Goal: Task Accomplishment & Management: Complete application form

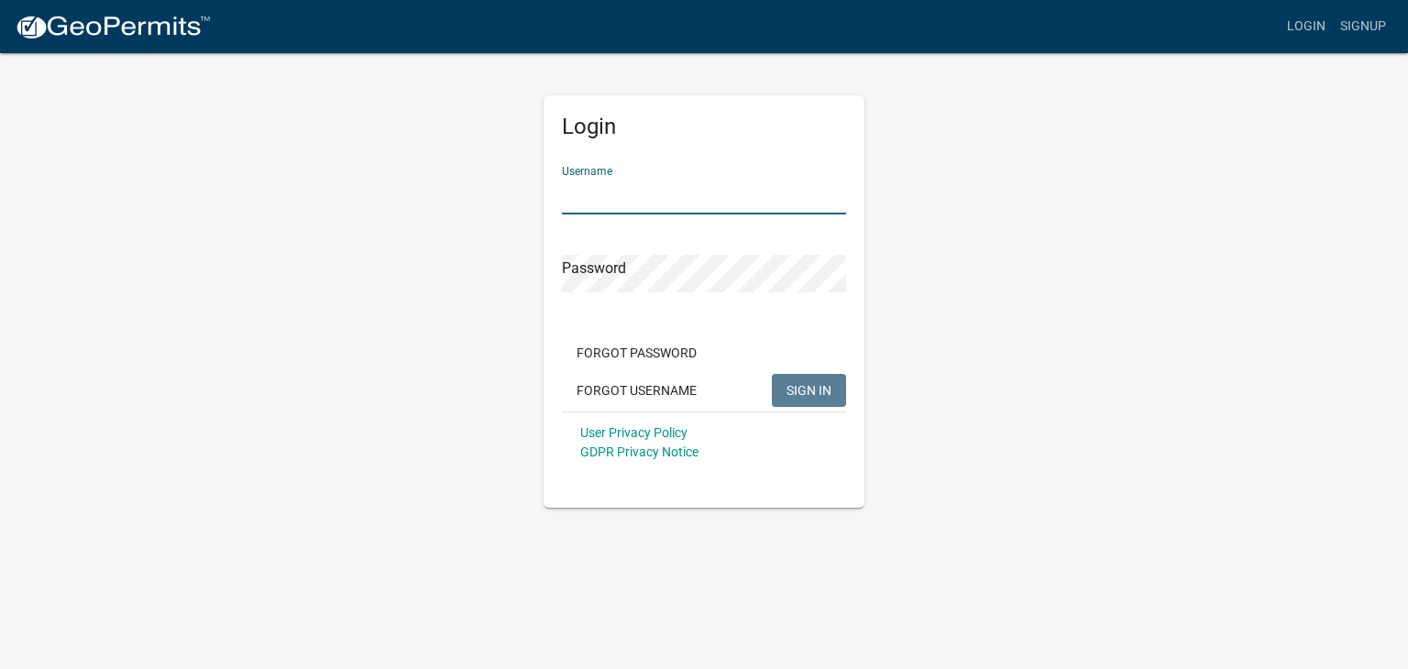
click at [670, 184] on input "Username" at bounding box center [704, 196] width 284 height 38
click at [672, 200] on input "Username" at bounding box center [704, 196] width 284 height 38
type input "[PERSON_NAME][EMAIL_ADDRESS][DOMAIN_NAME]"
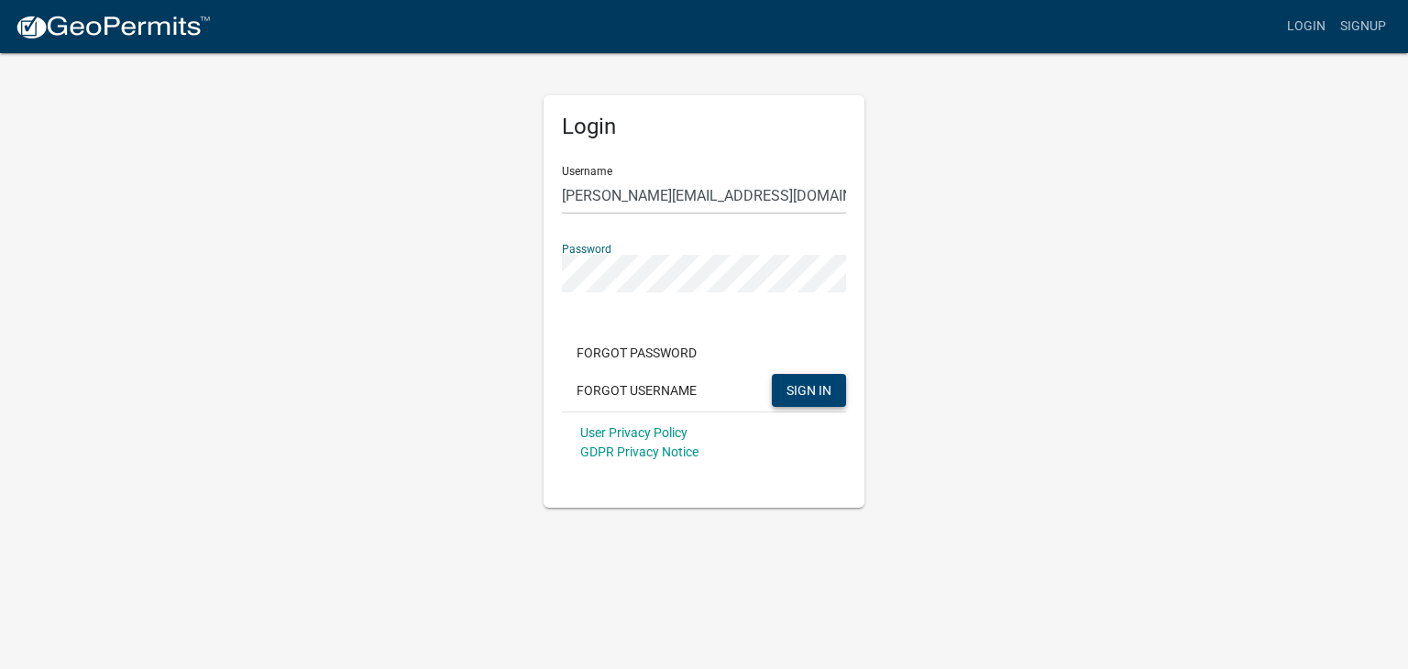
click at [803, 392] on span "SIGN IN" at bounding box center [809, 389] width 45 height 15
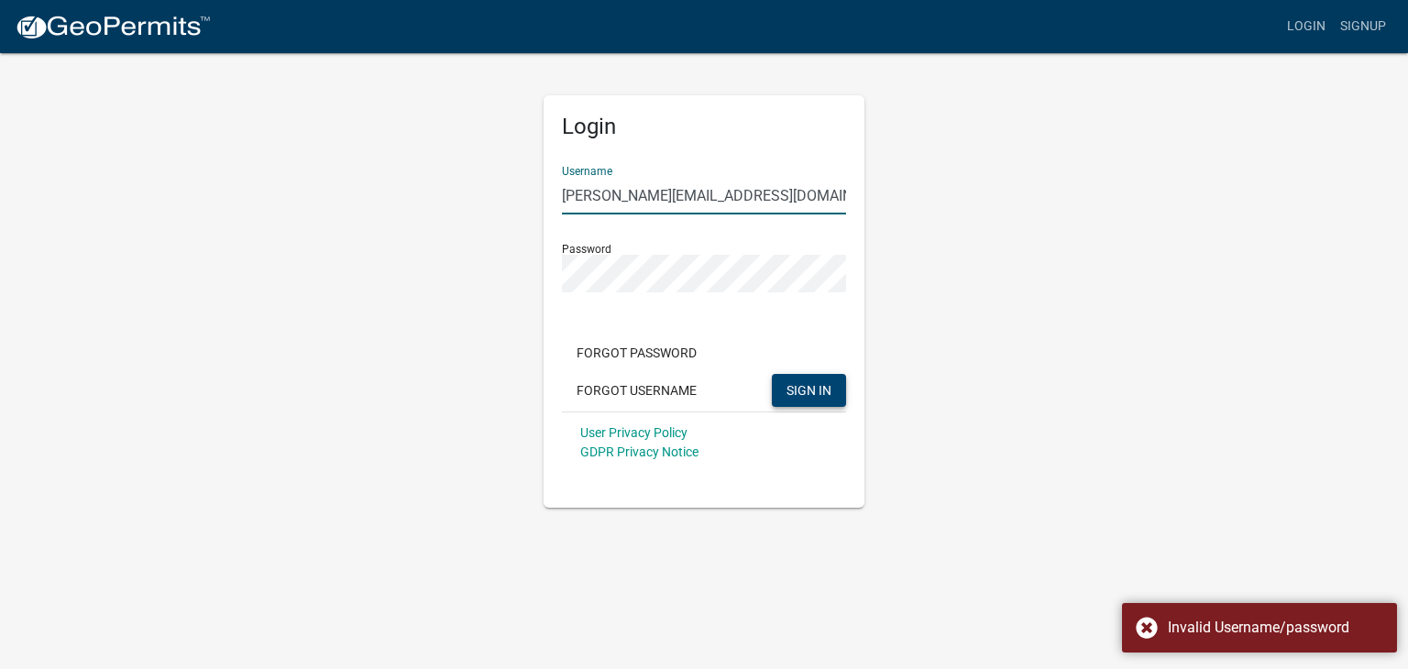
drag, startPoint x: 759, startPoint y: 197, endPoint x: 547, endPoint y: 192, distance: 212.8
click at [547, 192] on div "Login Username [PERSON_NAME][EMAIL_ADDRESS][DOMAIN_NAME] Password Forgot Passwo…" at bounding box center [704, 301] width 321 height 413
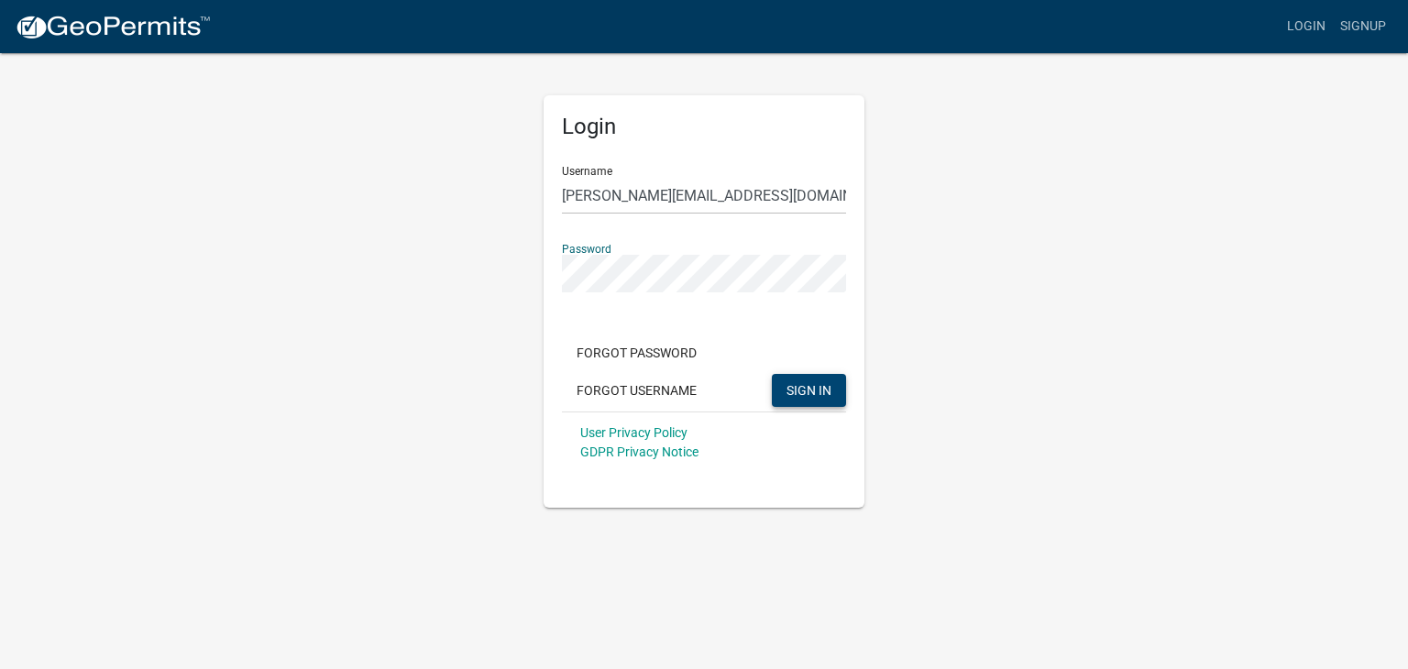
click at [462, 278] on div "Login Username [PERSON_NAME][EMAIL_ADDRESS][DOMAIN_NAME] Password Forgot Passwo…" at bounding box center [704, 279] width 1045 height 457
click at [772, 374] on button "SIGN IN" at bounding box center [809, 390] width 74 height 33
drag, startPoint x: 774, startPoint y: 199, endPoint x: 540, endPoint y: 192, distance: 233.9
click at [540, 192] on div "Login Username Suzanne@romansroofing.net Password Forgot Password Forgot Userna…" at bounding box center [704, 279] width 348 height 457
click at [510, 275] on div "Login Username jonathanf@romansroofing.net Password Forgot Password Forgot User…" at bounding box center [704, 279] width 1045 height 457
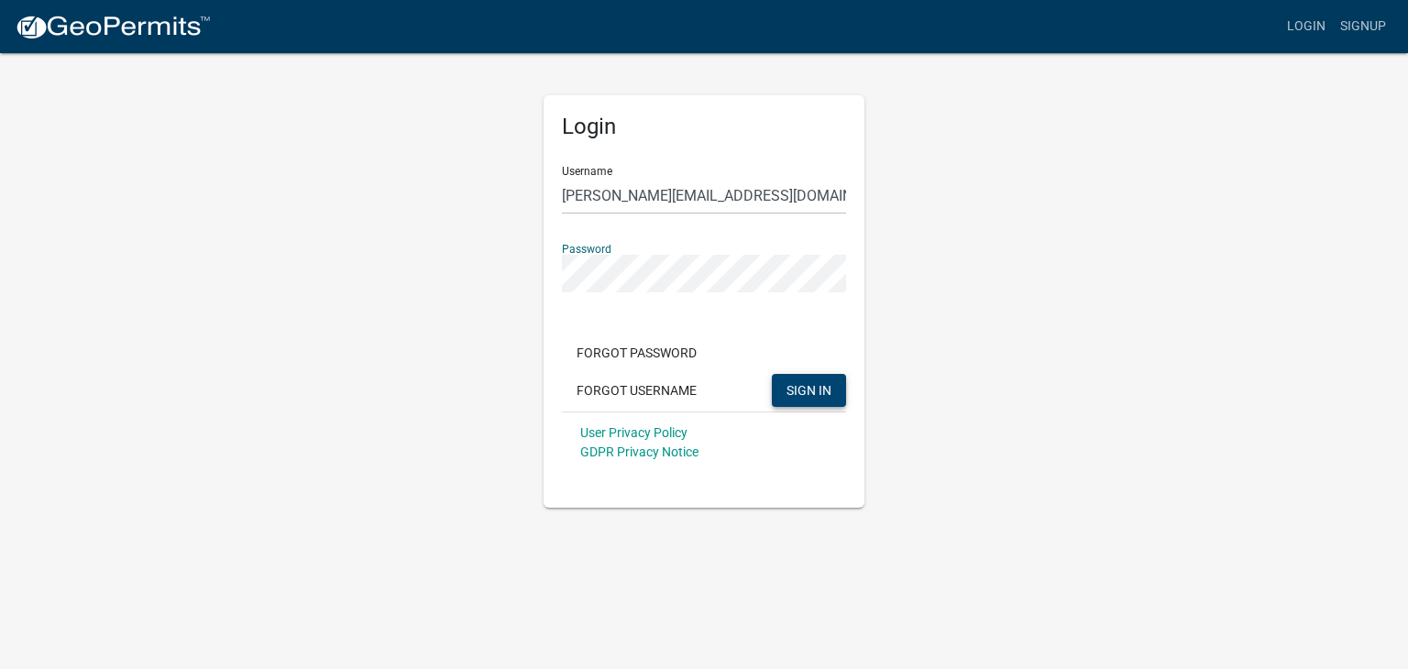
click at [772, 374] on button "SIGN IN" at bounding box center [809, 390] width 74 height 33
drag, startPoint x: 773, startPoint y: 203, endPoint x: 502, endPoint y: 199, distance: 270.5
click at [502, 199] on div "Login Username jonathanf@romansroofing.net Password Forgot Password Forgot User…" at bounding box center [704, 279] width 1045 height 457
type input "angelo@romansroofing.net"
click at [516, 278] on div "Login Username angelo@romansroofing.net Password Forgot Password Forgot Usernam…" at bounding box center [704, 279] width 1045 height 457
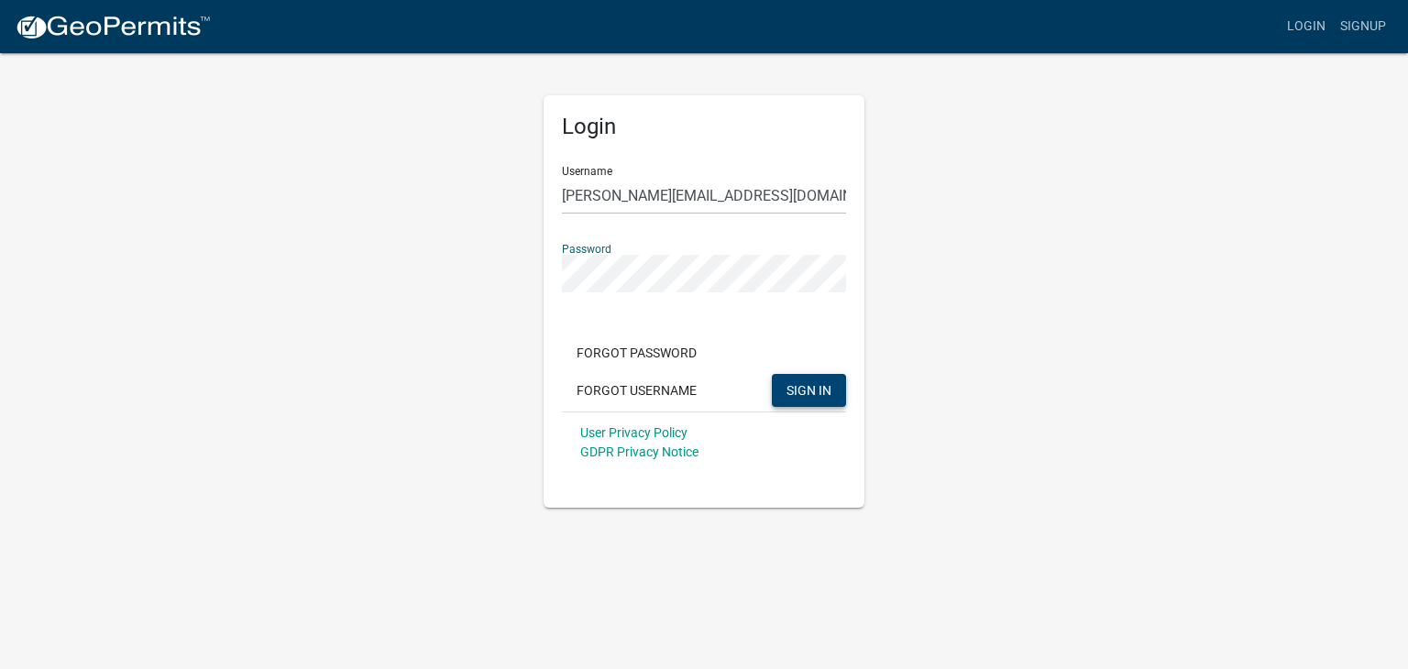
click at [818, 390] on span "SIGN IN" at bounding box center [809, 389] width 45 height 15
click at [634, 392] on button "Forgot Username" at bounding box center [636, 390] width 149 height 33
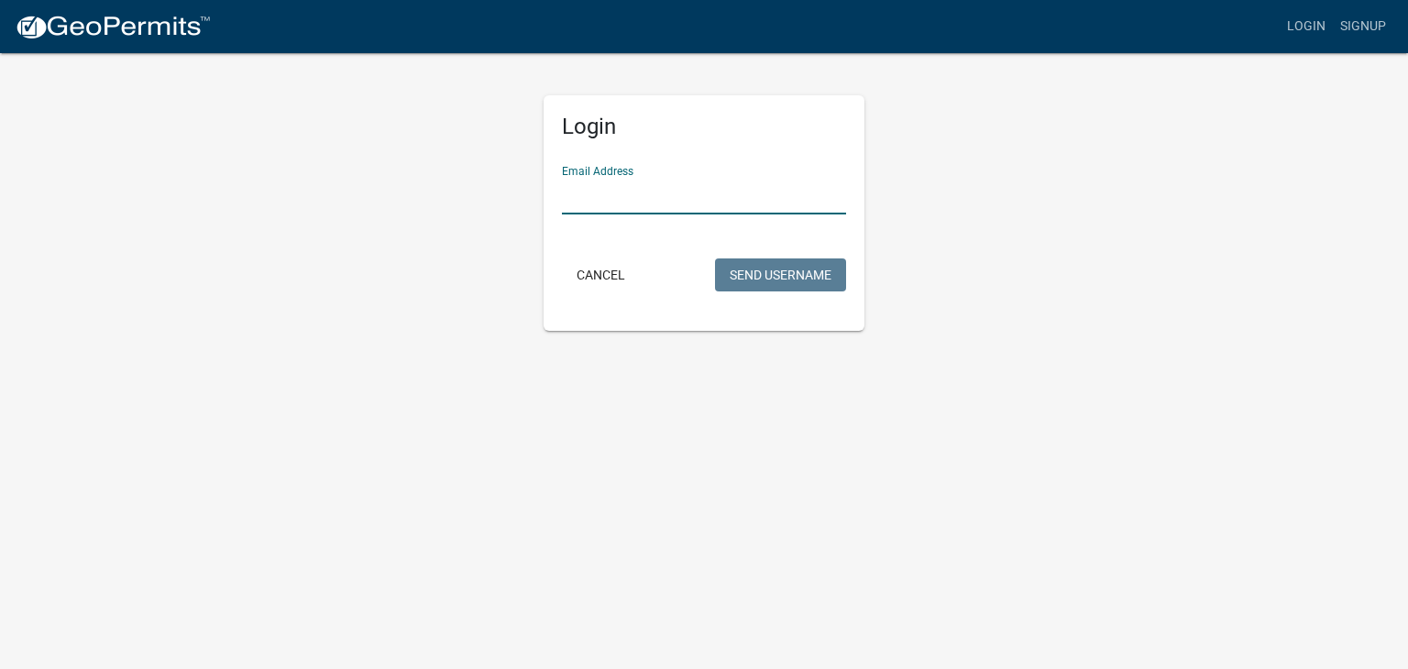
click at [607, 197] on input "Email Address" at bounding box center [704, 196] width 284 height 38
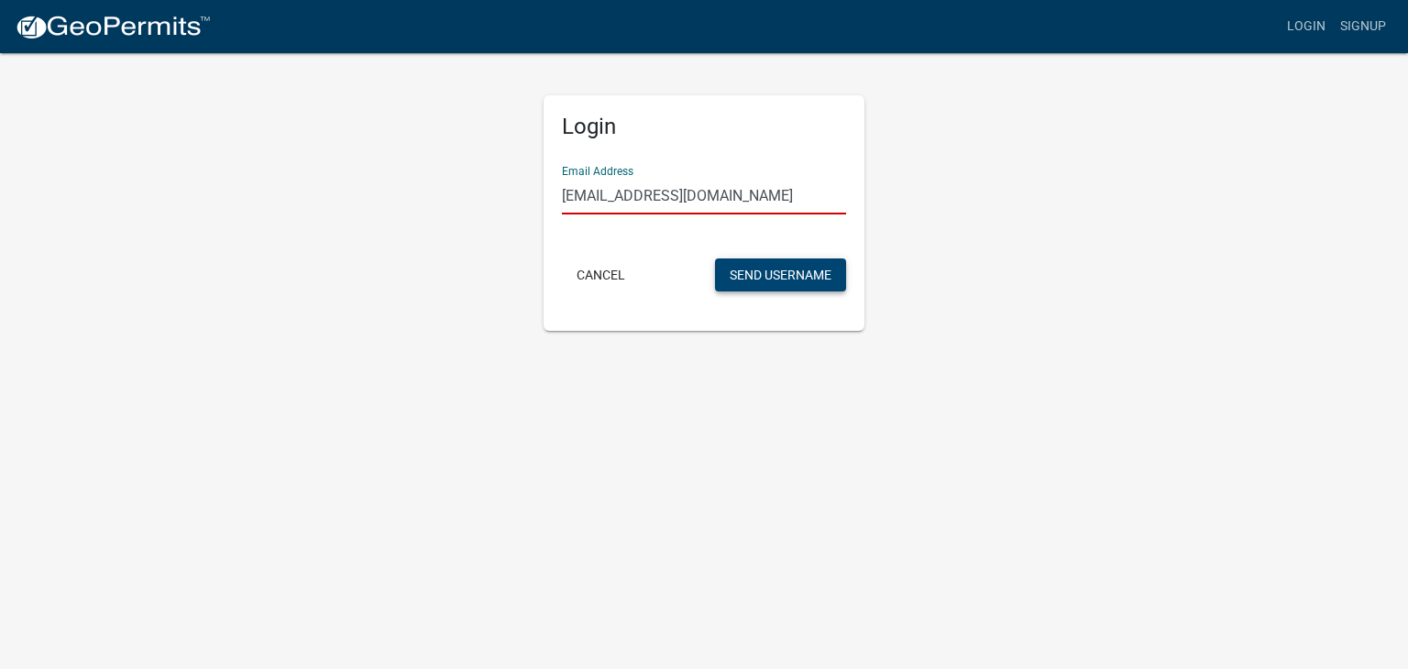
type input "admin@romansroofing.net"
click at [786, 279] on button "Send Username" at bounding box center [780, 275] width 131 height 33
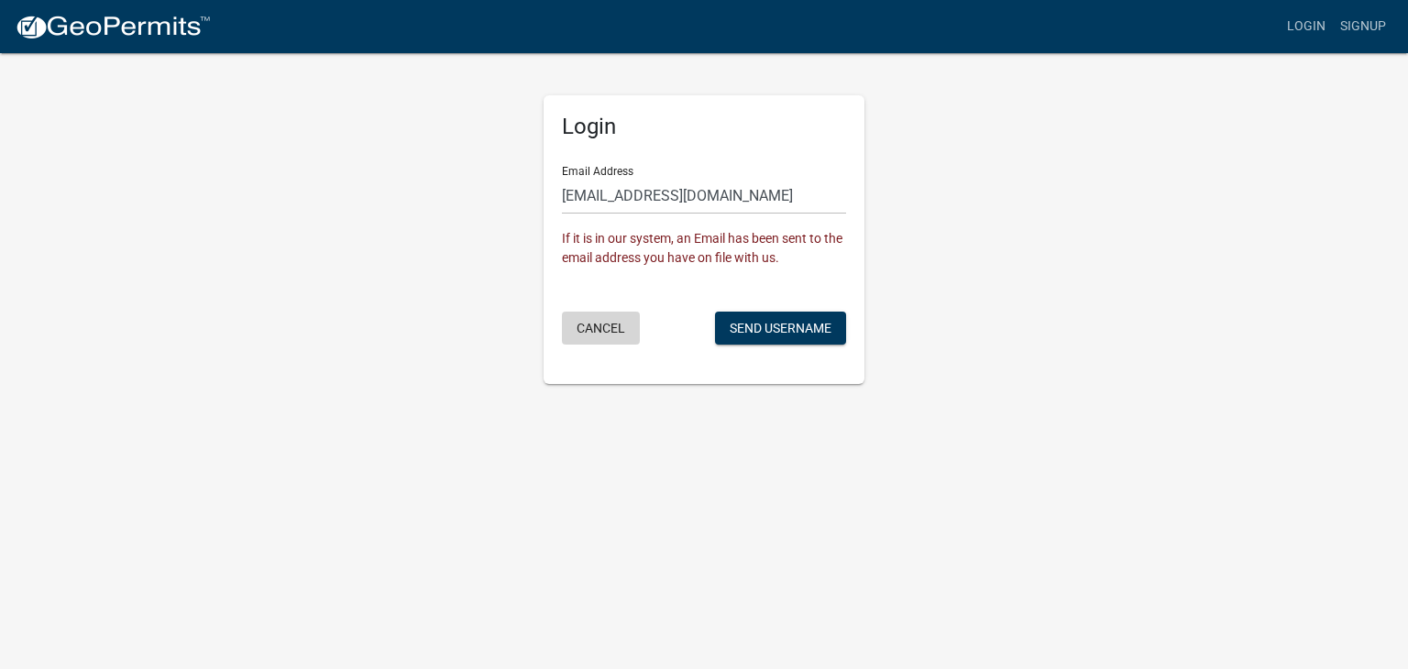
click at [612, 324] on button "Cancel" at bounding box center [601, 328] width 78 height 33
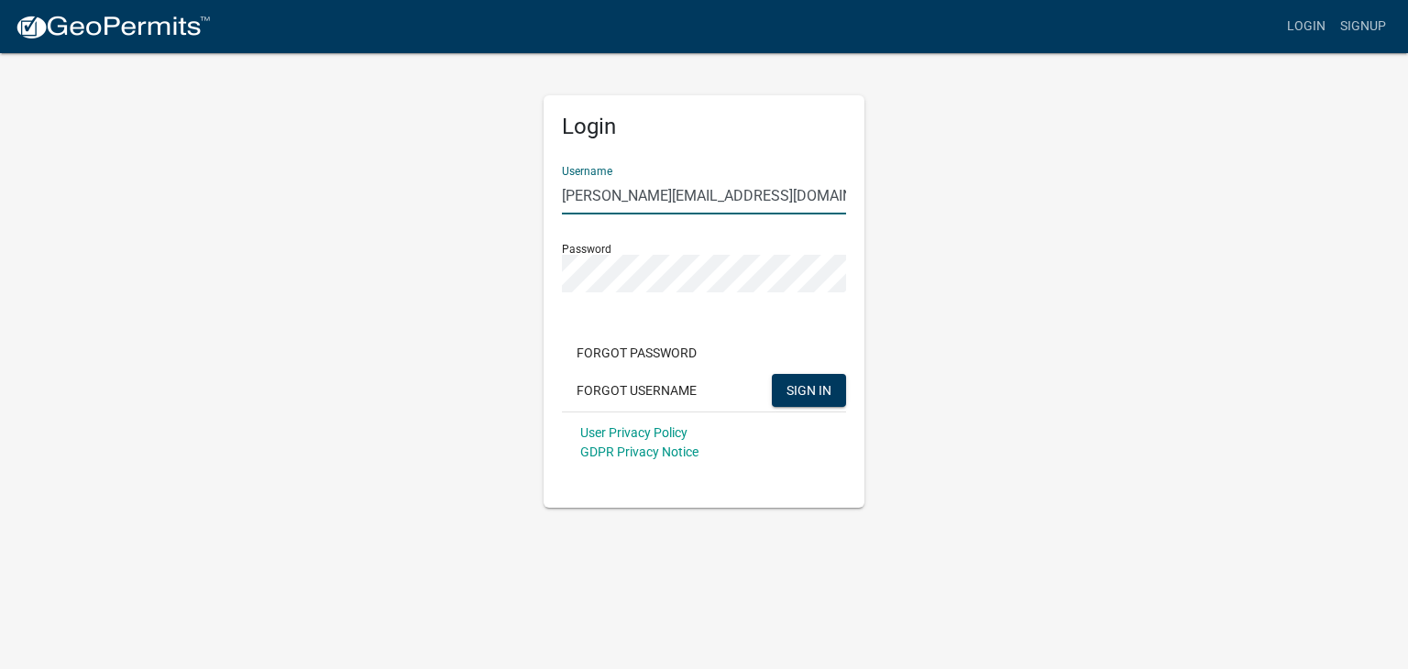
drag, startPoint x: 754, startPoint y: 194, endPoint x: 473, endPoint y: 170, distance: 281.7
click at [474, 170] on div "Login Username angelo@romansroofing.net Password Forgot Password Forgot Usernam…" at bounding box center [704, 279] width 1045 height 457
type input "romansroofing"
click at [499, 276] on div "Login Username romansroofing Password Forgot Password Forgot Username SIGN IN U…" at bounding box center [704, 279] width 1045 height 457
click at [800, 397] on span "SIGN IN" at bounding box center [809, 389] width 45 height 15
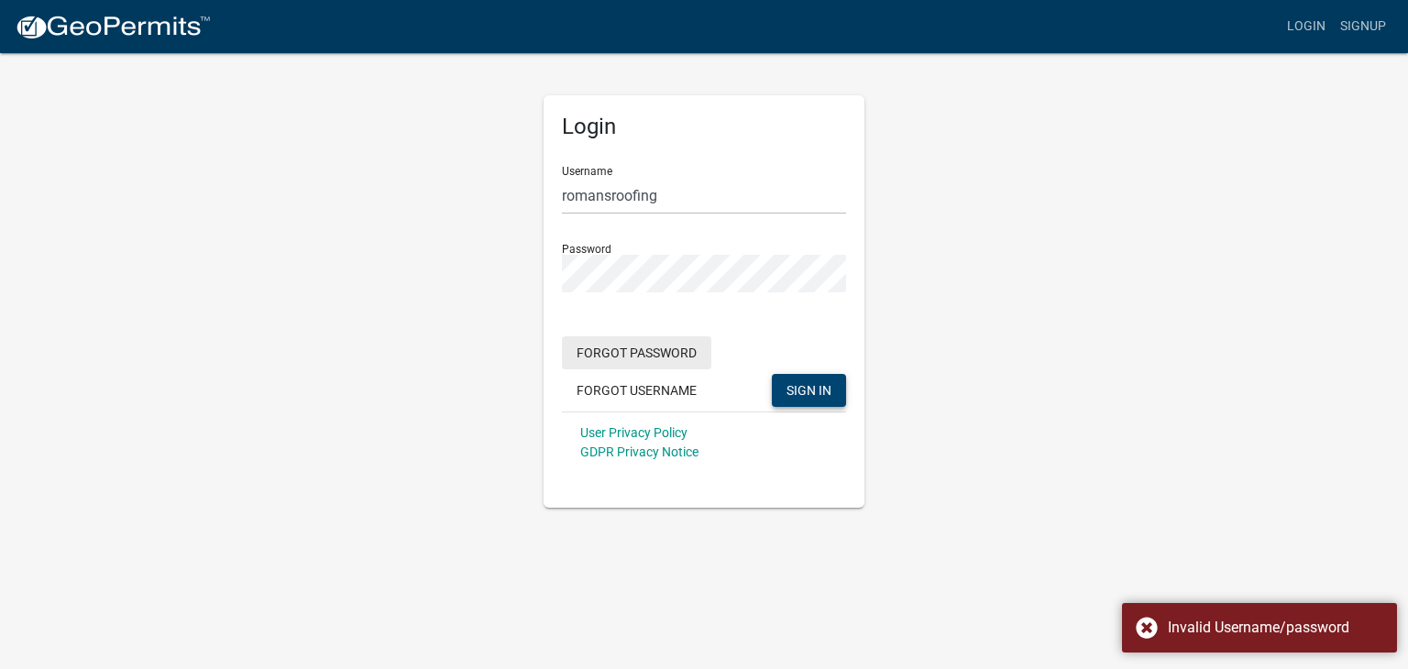
click at [636, 357] on button "Forgot Password" at bounding box center [636, 353] width 149 height 33
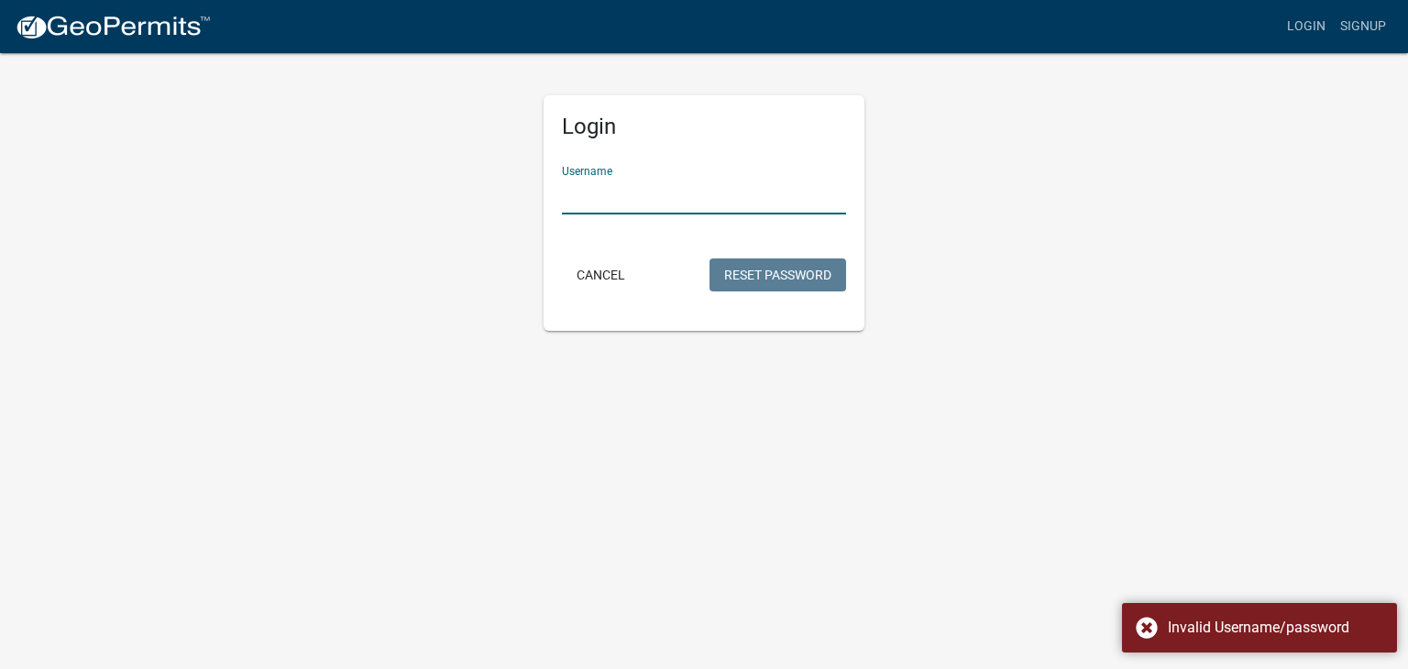
click at [669, 195] on input "Username" at bounding box center [704, 196] width 284 height 38
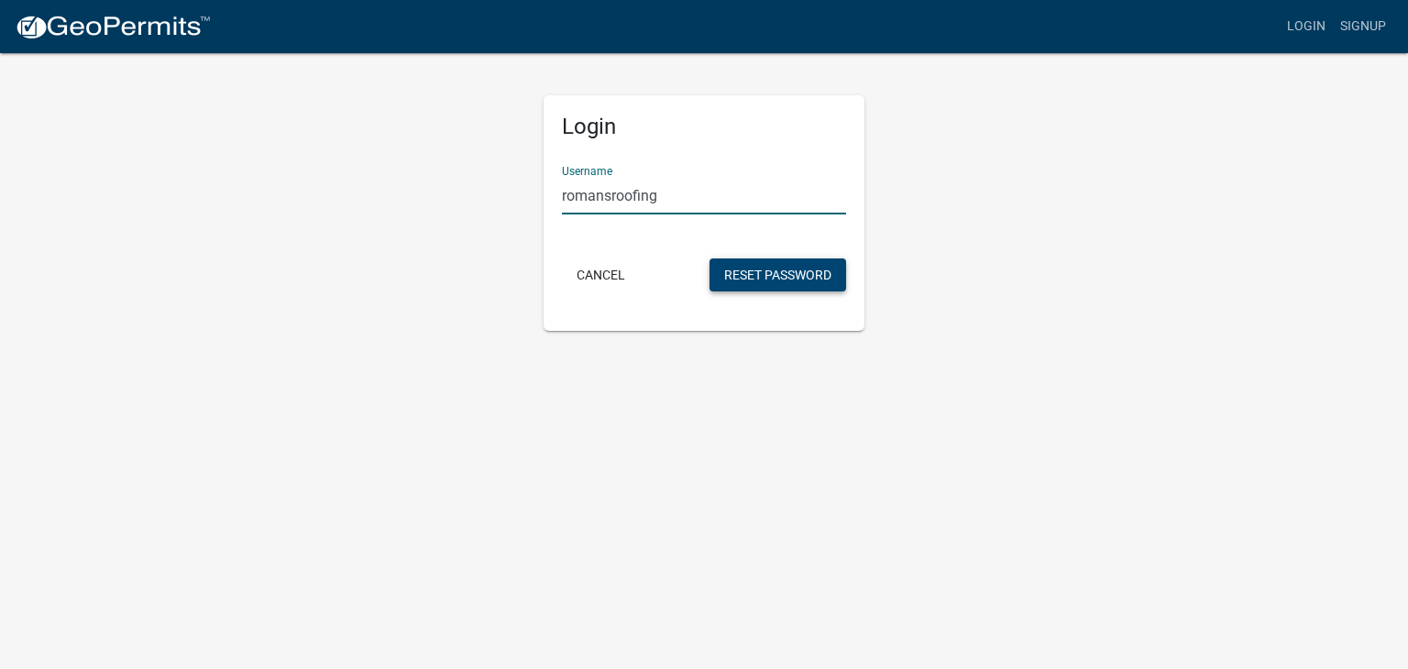
type input "romansroofing"
click at [778, 280] on button "Reset Password" at bounding box center [778, 275] width 137 height 33
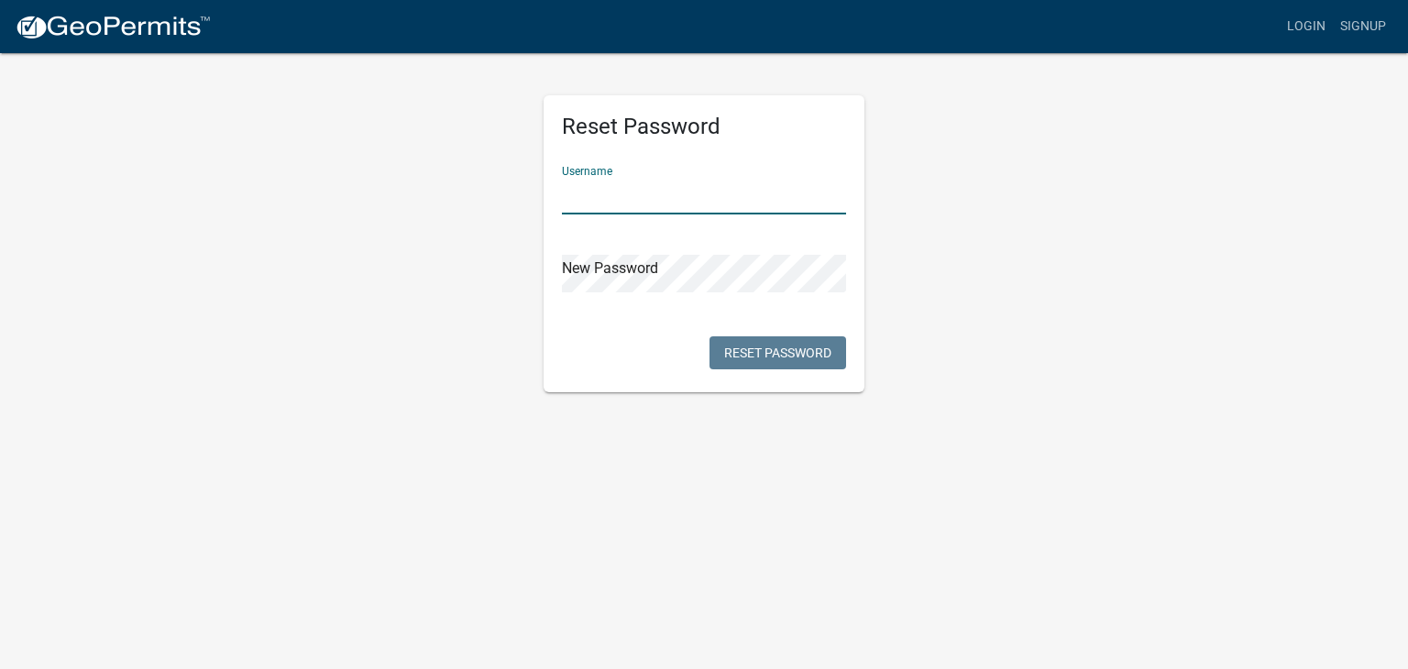
click at [675, 203] on input "text" at bounding box center [704, 196] width 284 height 38
type input "Romansroofing"
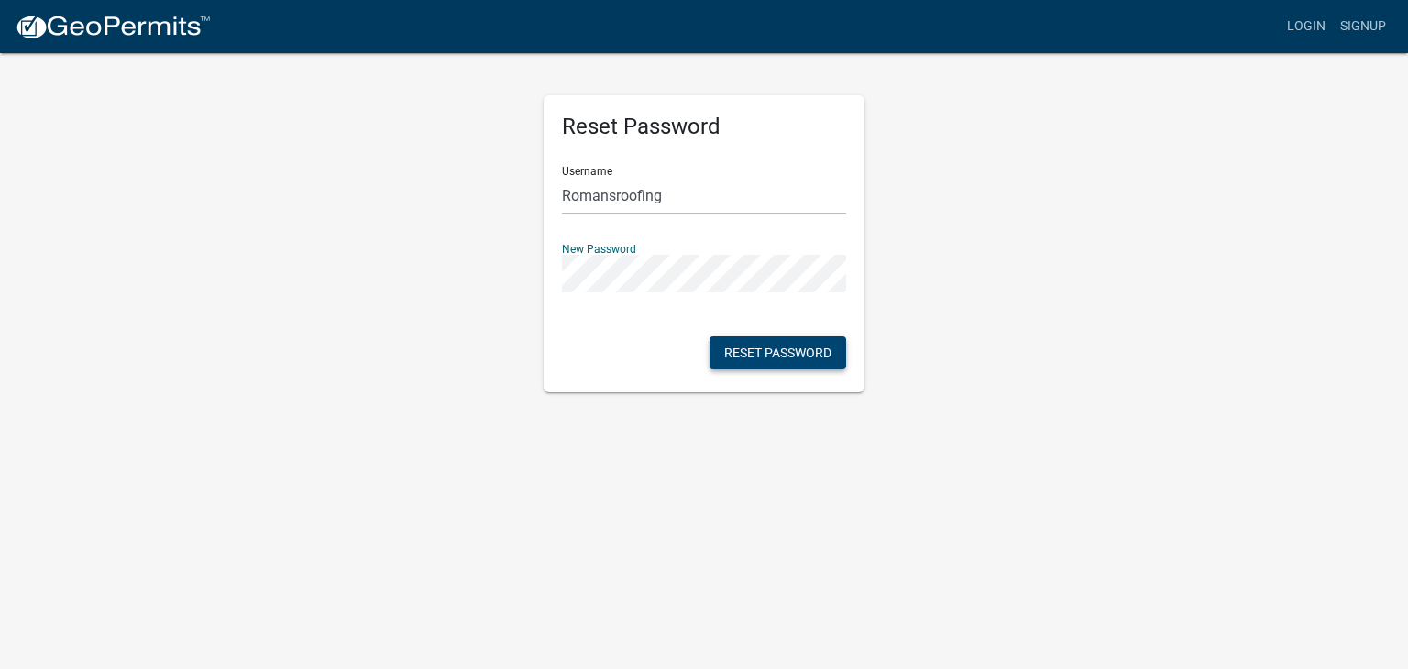
click at [763, 353] on button "Reset Password" at bounding box center [778, 353] width 137 height 33
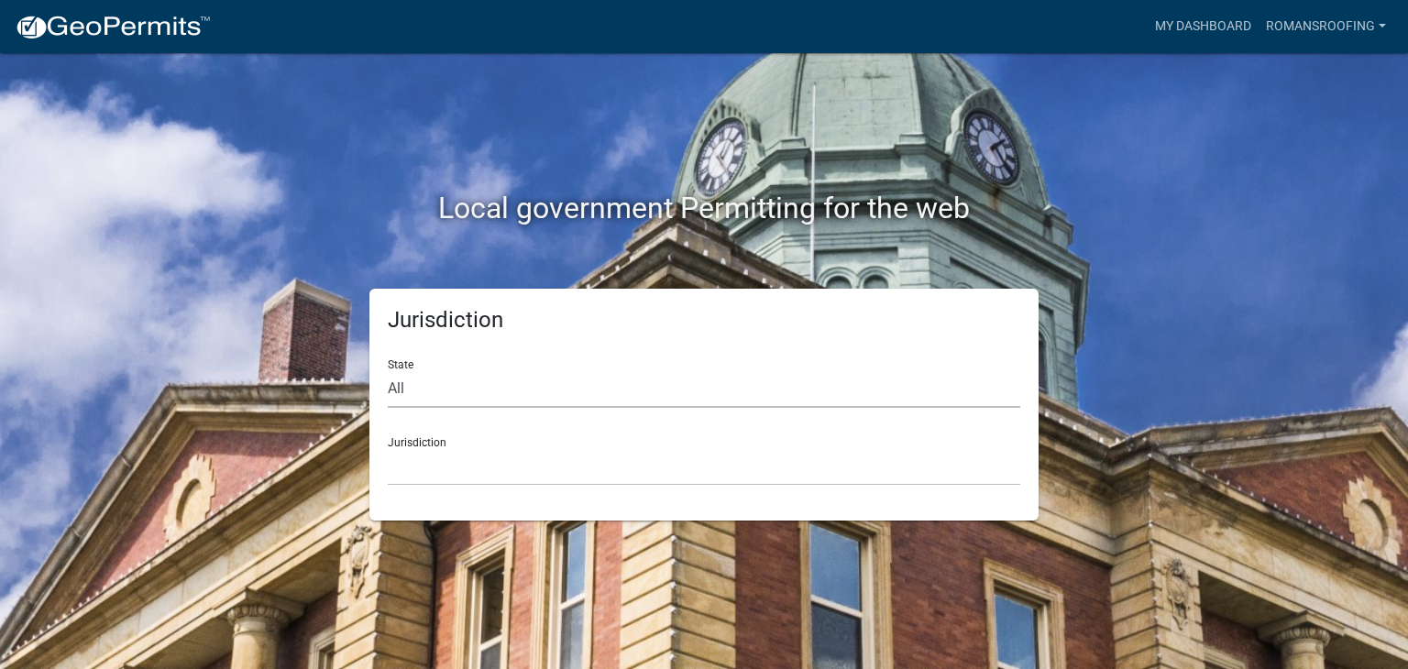
click at [657, 393] on select "All [US_STATE] [US_STATE] [US_STATE] [US_STATE] [US_STATE] [US_STATE] [US_STATE…" at bounding box center [704, 389] width 633 height 38
select select "[US_STATE]"
click at [388, 370] on select "All [US_STATE] [US_STATE] [US_STATE] [US_STATE] [US_STATE] [US_STATE] [US_STATE…" at bounding box center [704, 389] width 633 height 38
click at [657, 474] on select "City of [GEOGRAPHIC_DATA], [US_STATE] City of [GEOGRAPHIC_DATA], [US_STATE] Cit…" at bounding box center [704, 467] width 633 height 38
click at [433, 470] on select "City of [GEOGRAPHIC_DATA], [US_STATE] City of [GEOGRAPHIC_DATA], [US_STATE] Cit…" at bounding box center [704, 467] width 633 height 38
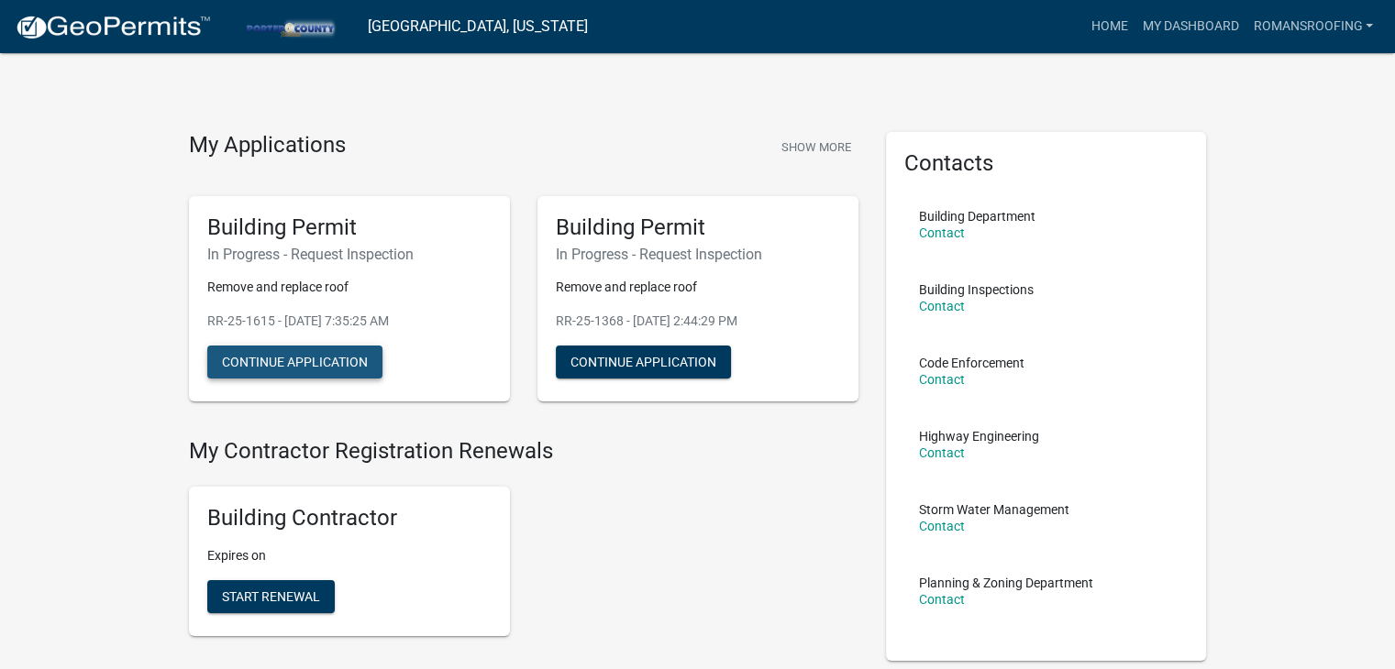
click at [293, 360] on button "Continue Application" at bounding box center [294, 362] width 175 height 33
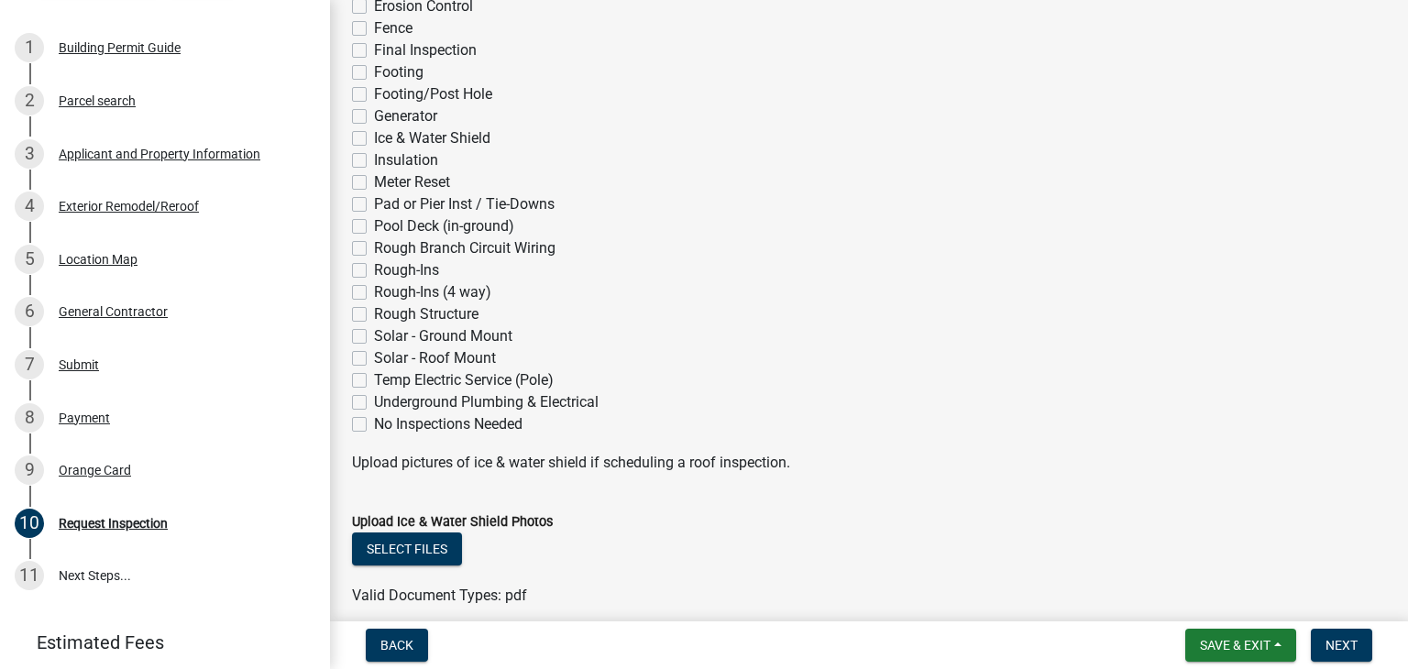
scroll to position [470, 0]
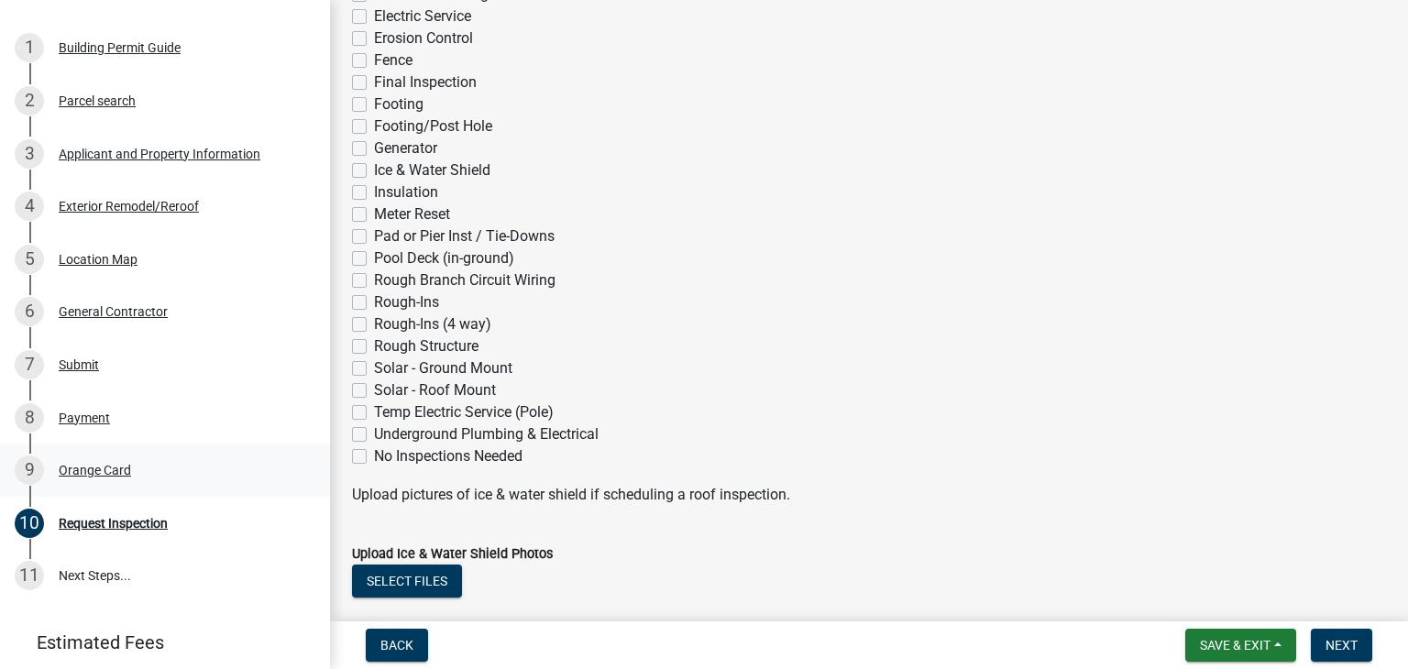
click at [81, 469] on div "Orange Card" at bounding box center [95, 470] width 72 height 13
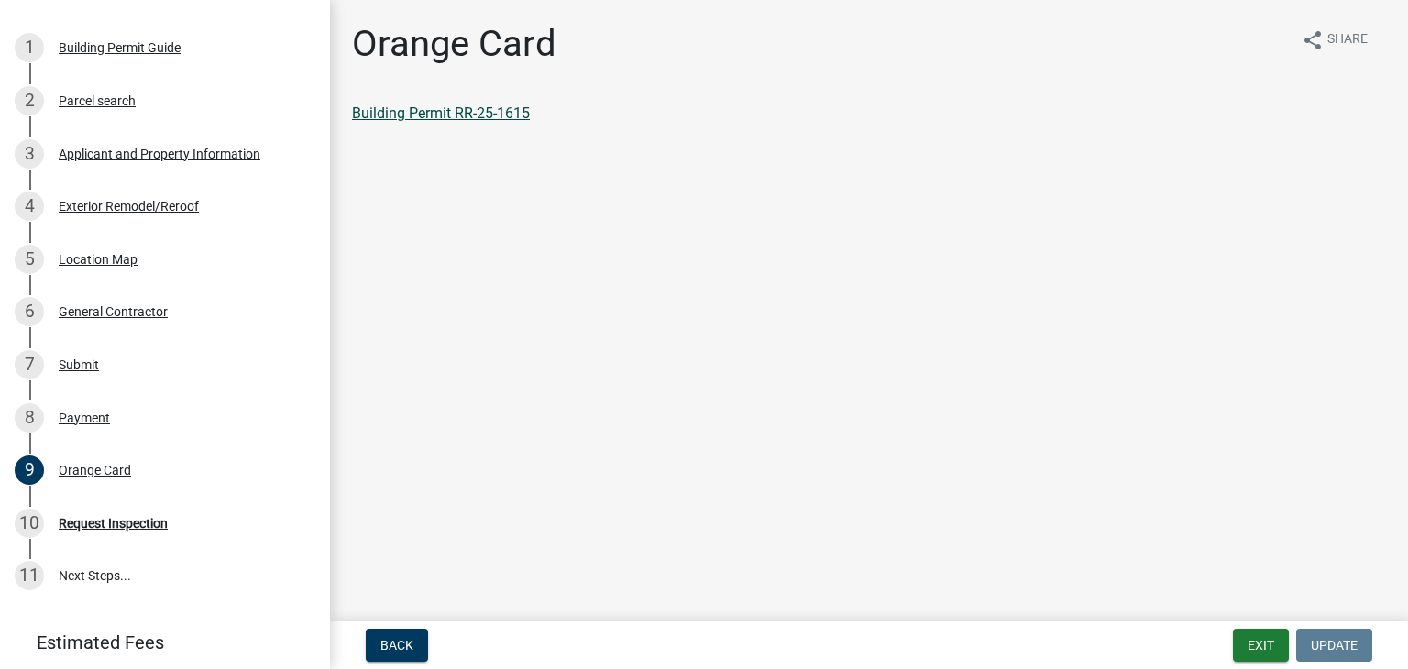
click at [470, 114] on link "Building Permit RR-25-1615" at bounding box center [441, 113] width 178 height 17
click at [127, 149] on div "Applicant and Property Information" at bounding box center [160, 154] width 202 height 13
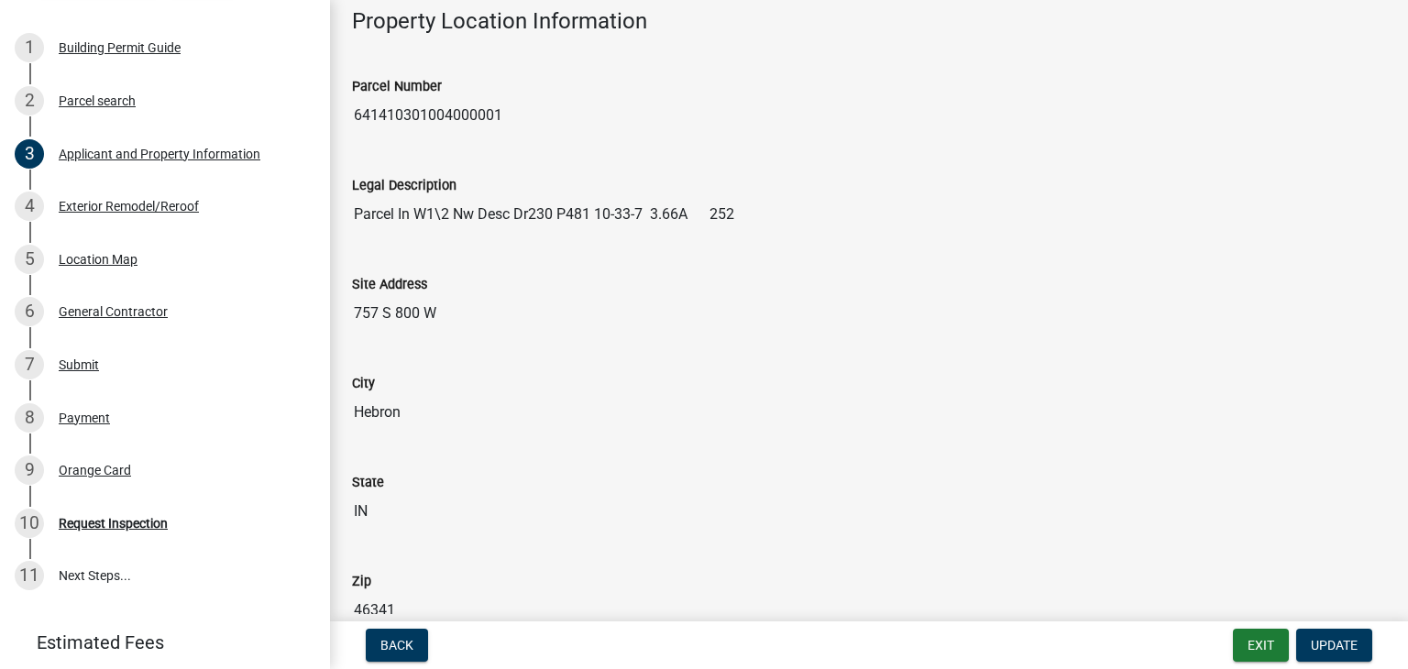
scroll to position [92, 0]
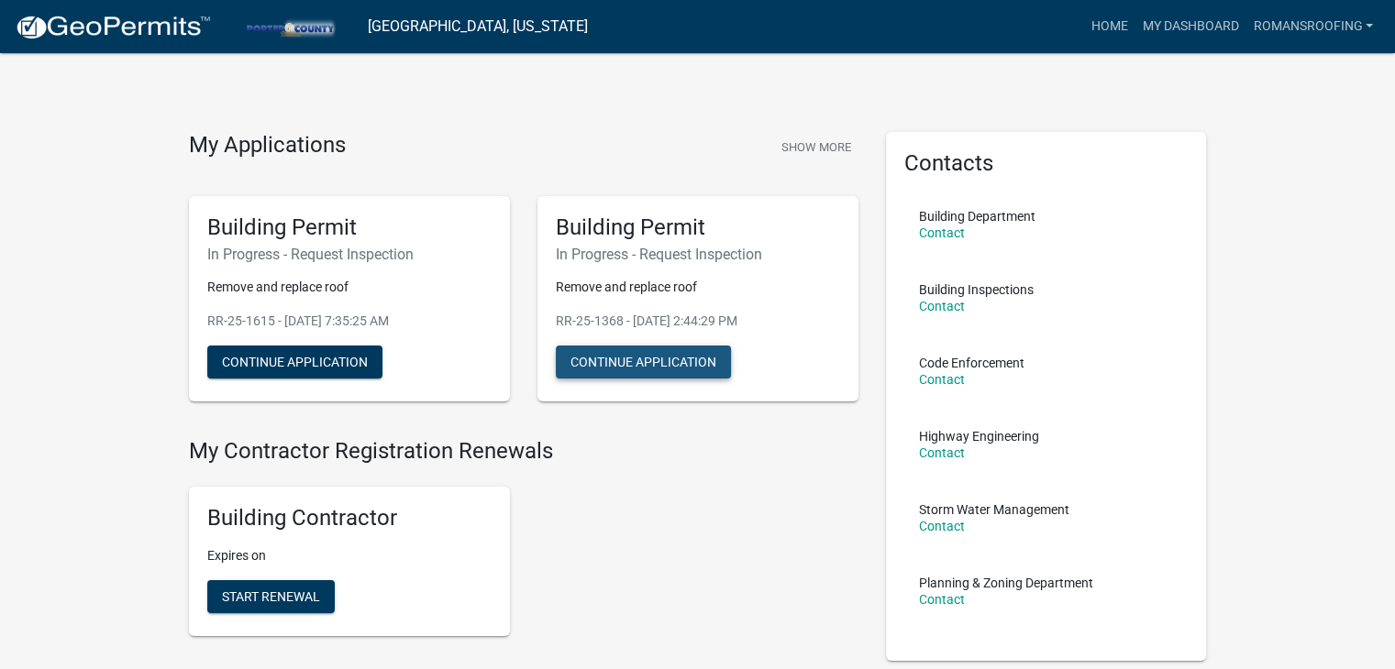
click at [660, 363] on button "Continue Application" at bounding box center [643, 362] width 175 height 33
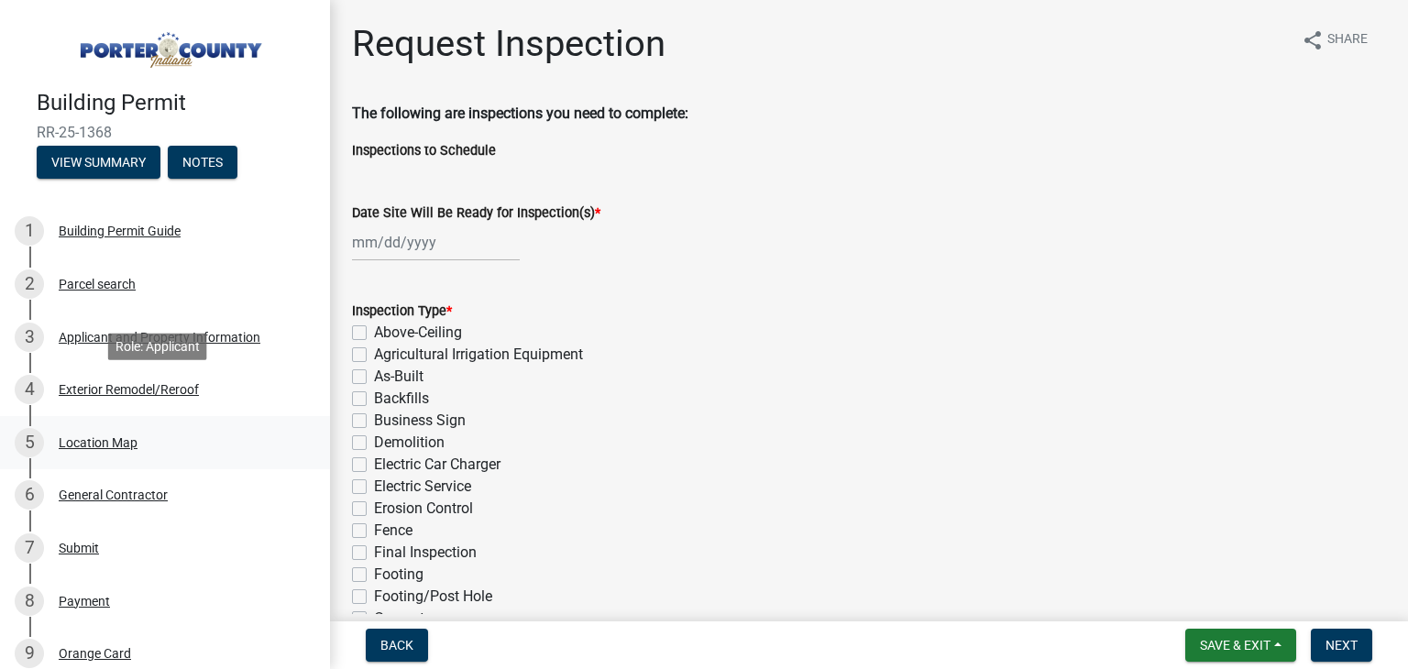
scroll to position [183, 0]
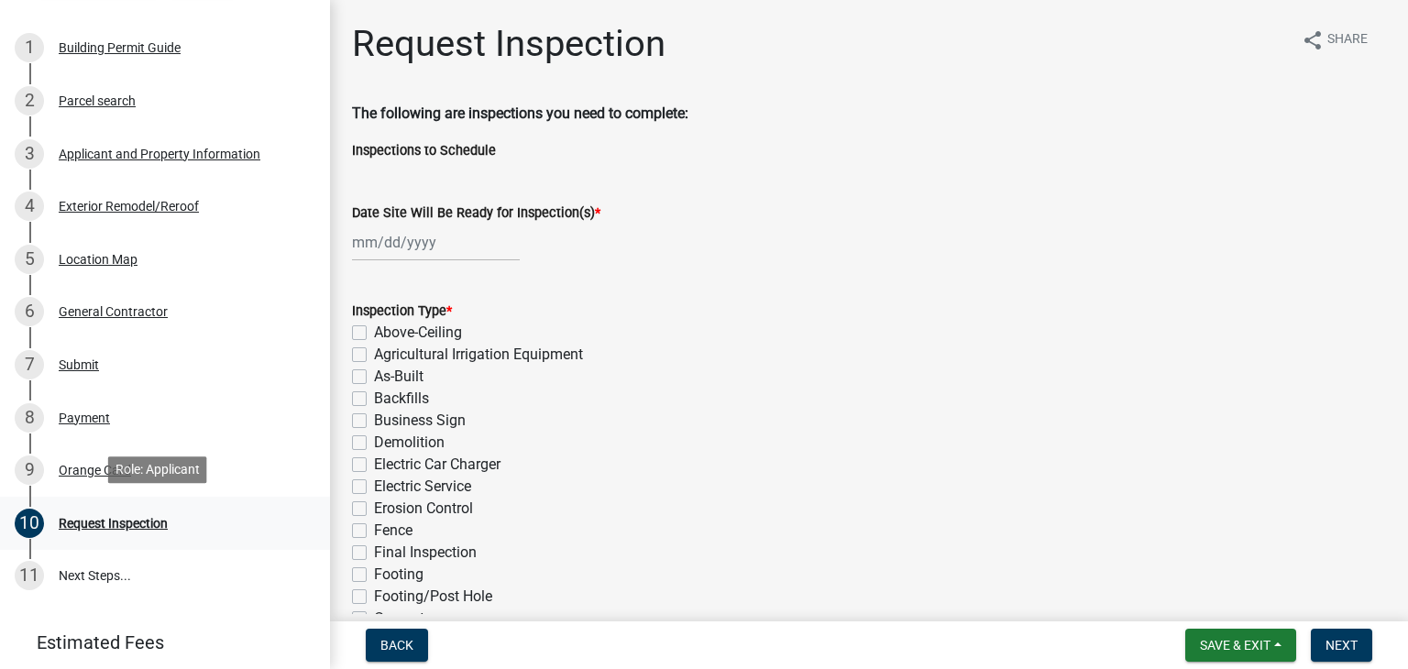
click at [117, 517] on div "Request Inspection" at bounding box center [113, 523] width 109 height 13
click at [95, 464] on div "Orange Card" at bounding box center [95, 470] width 72 height 13
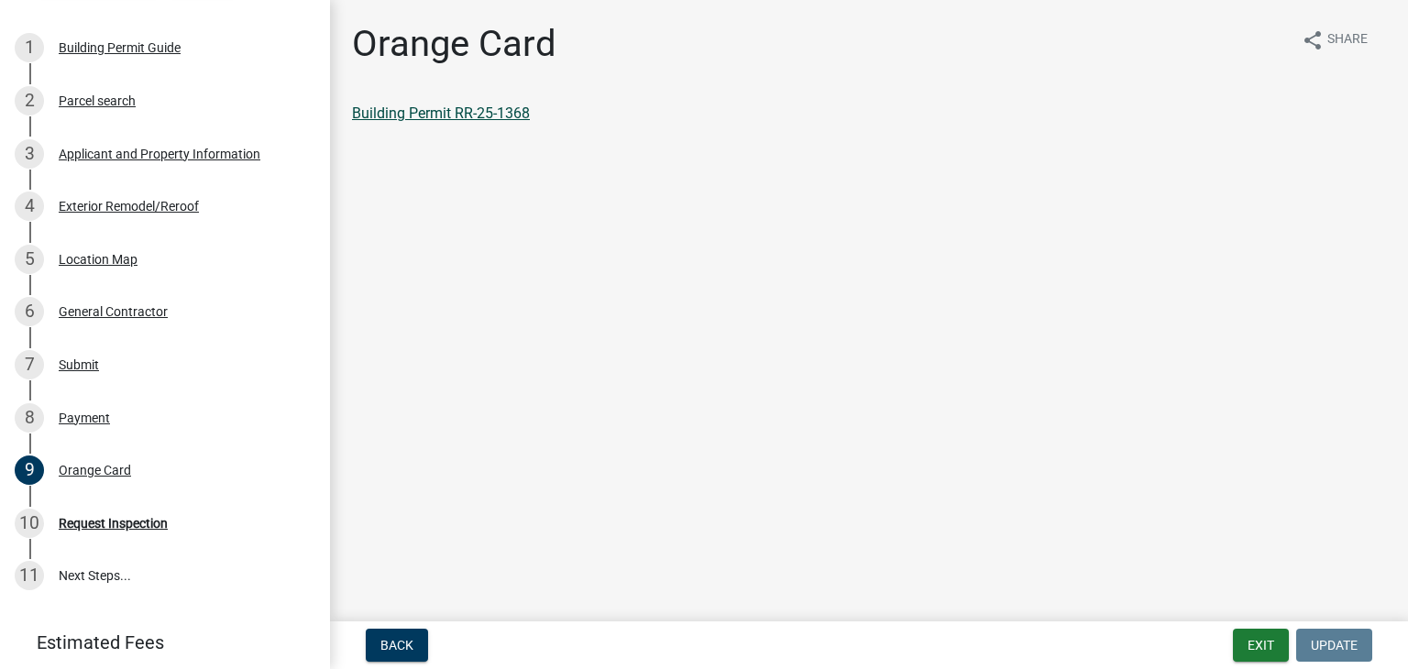
click at [448, 115] on link "Building Permit RR-25-1368" at bounding box center [441, 113] width 178 height 17
click at [116, 521] on div "Request Inspection" at bounding box center [113, 523] width 109 height 13
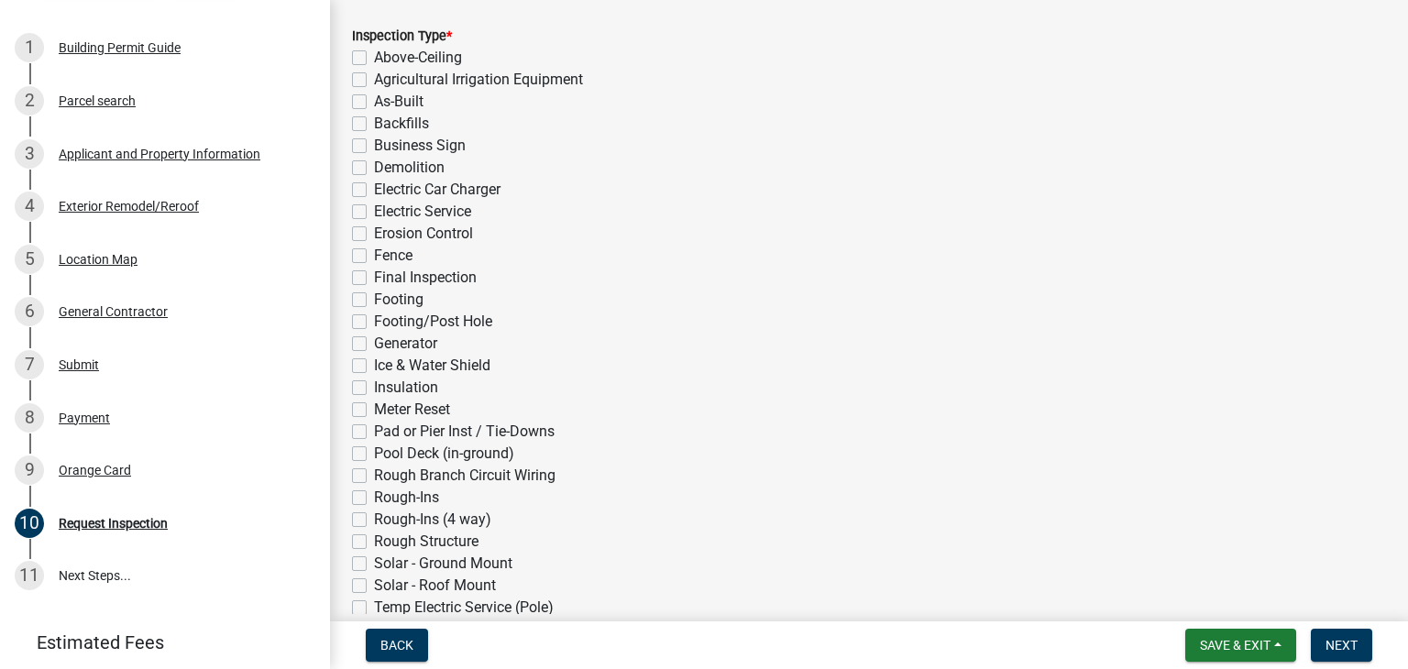
scroll to position [367, 0]
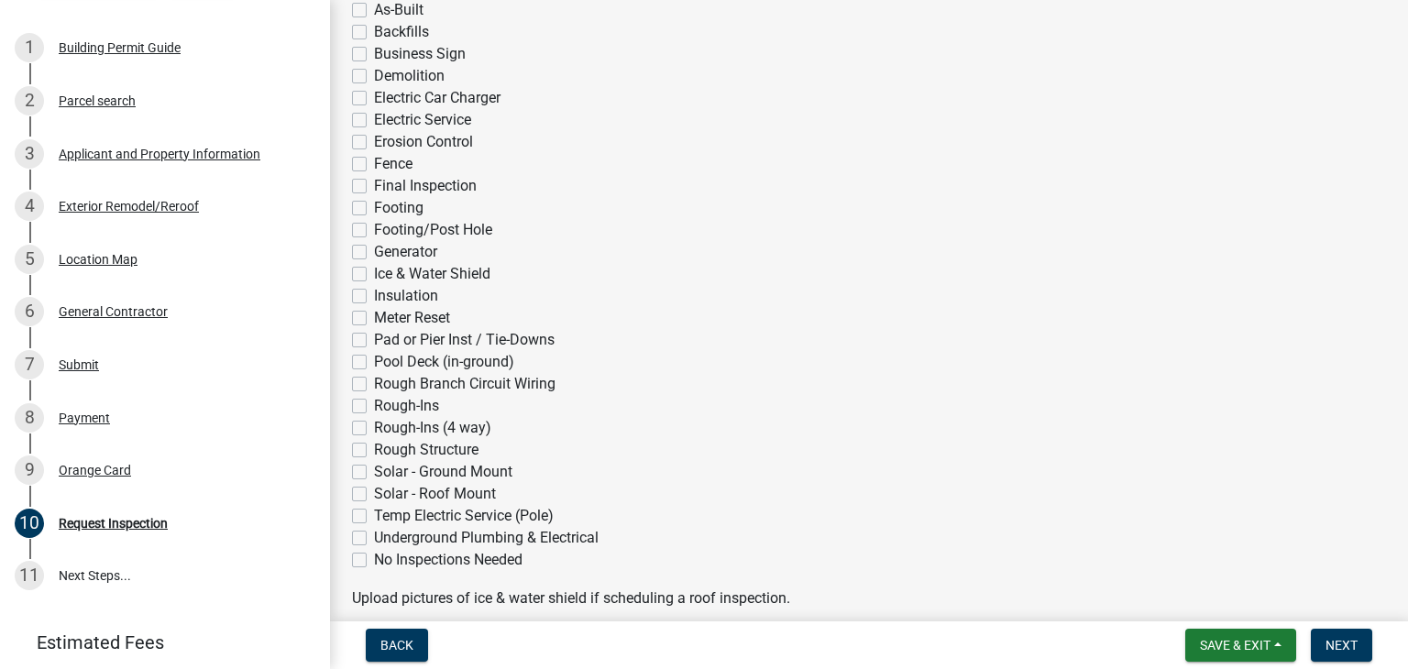
click at [374, 183] on label "Final Inspection" at bounding box center [425, 186] width 103 height 22
click at [374, 183] on input "Final Inspection" at bounding box center [380, 181] width 12 height 12
checkbox input "true"
checkbox input "false"
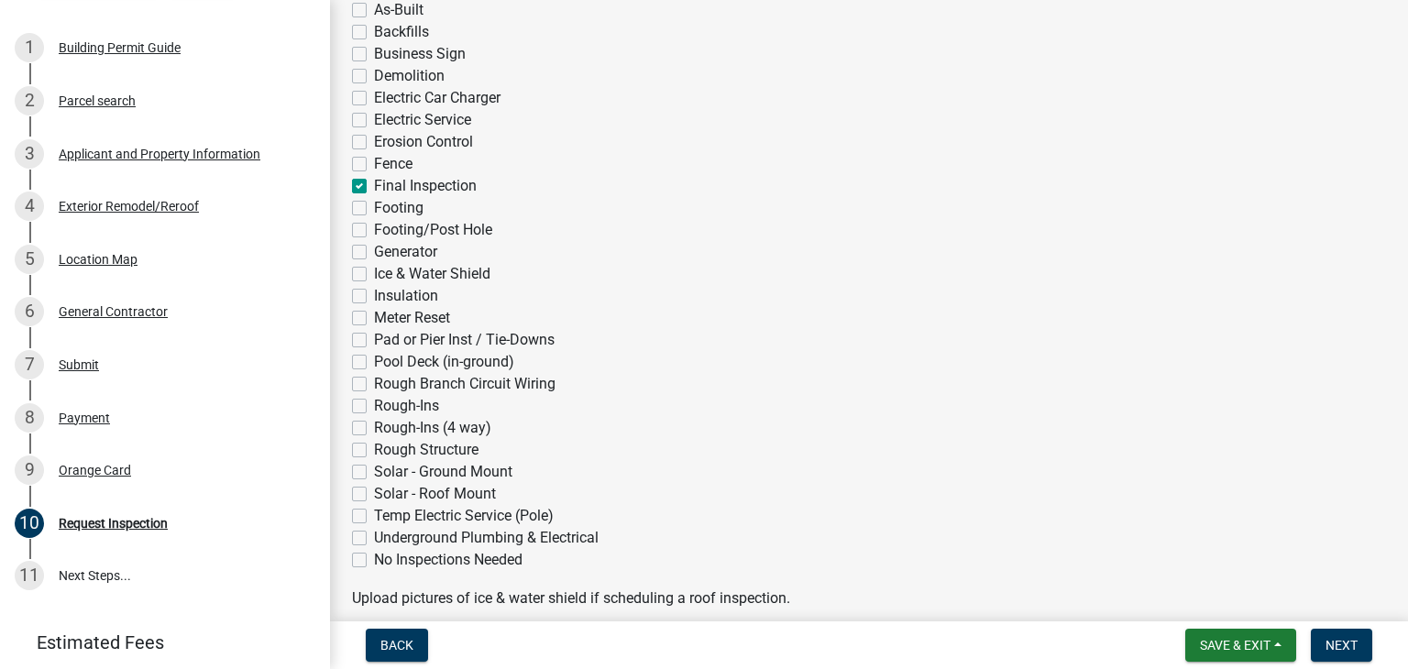
checkbox input "false"
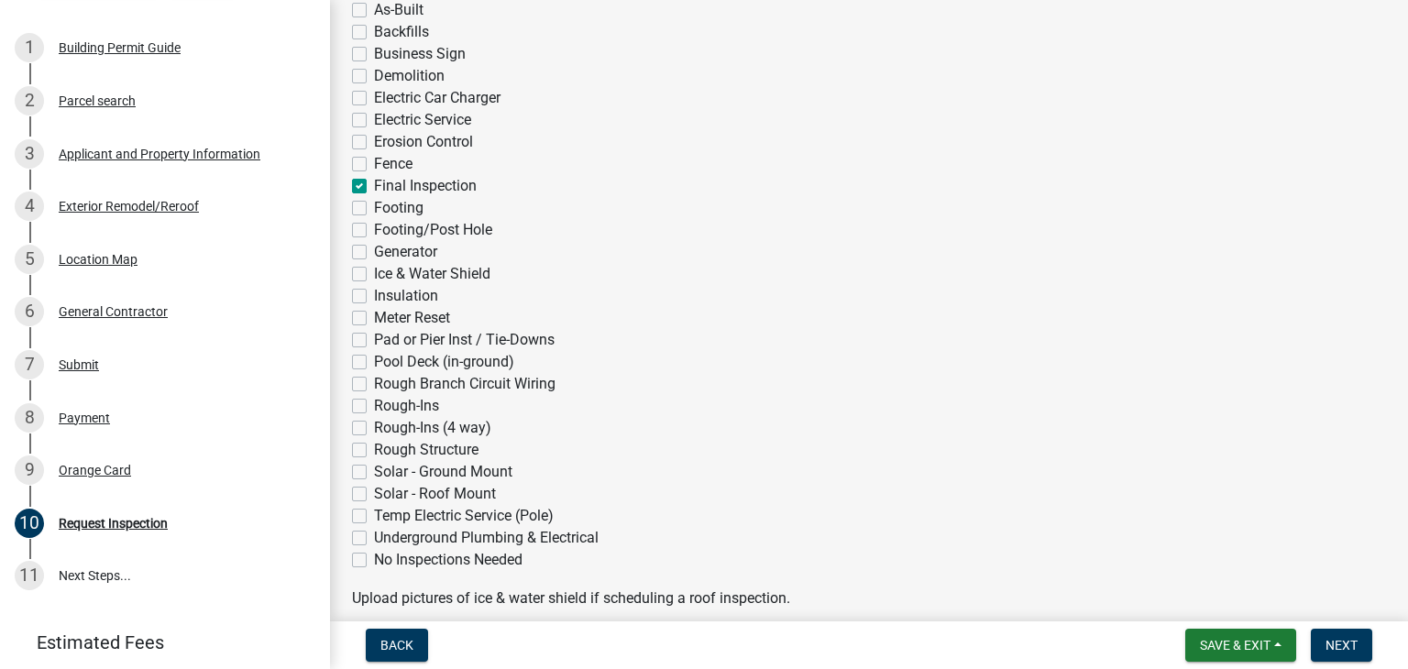
checkbox input "false"
checkbox input "true"
checkbox input "false"
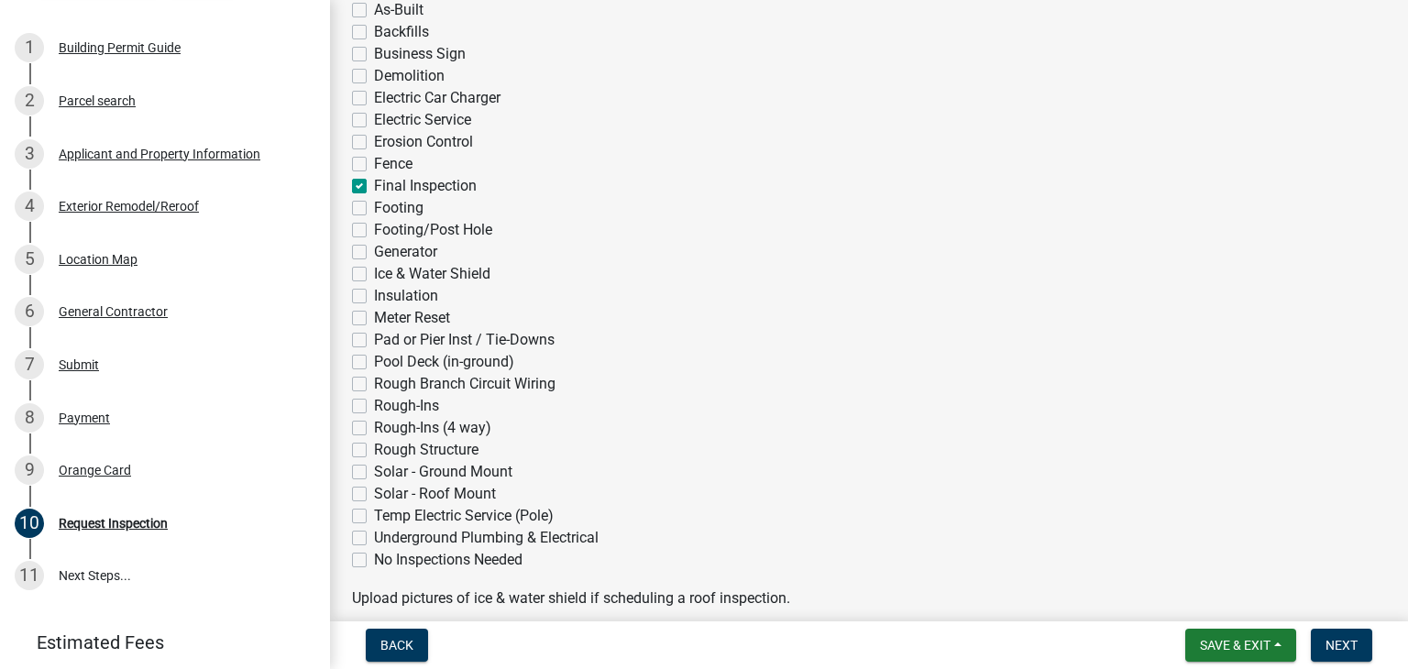
checkbox input "false"
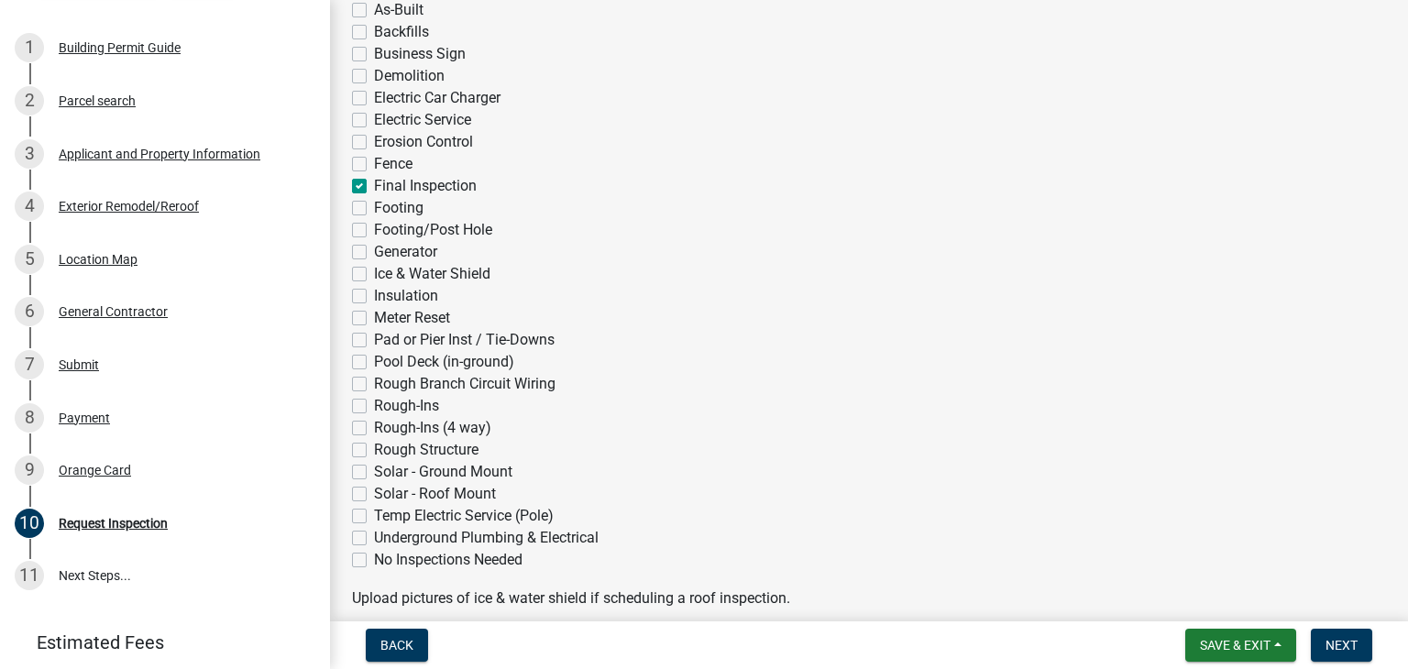
checkbox input "false"
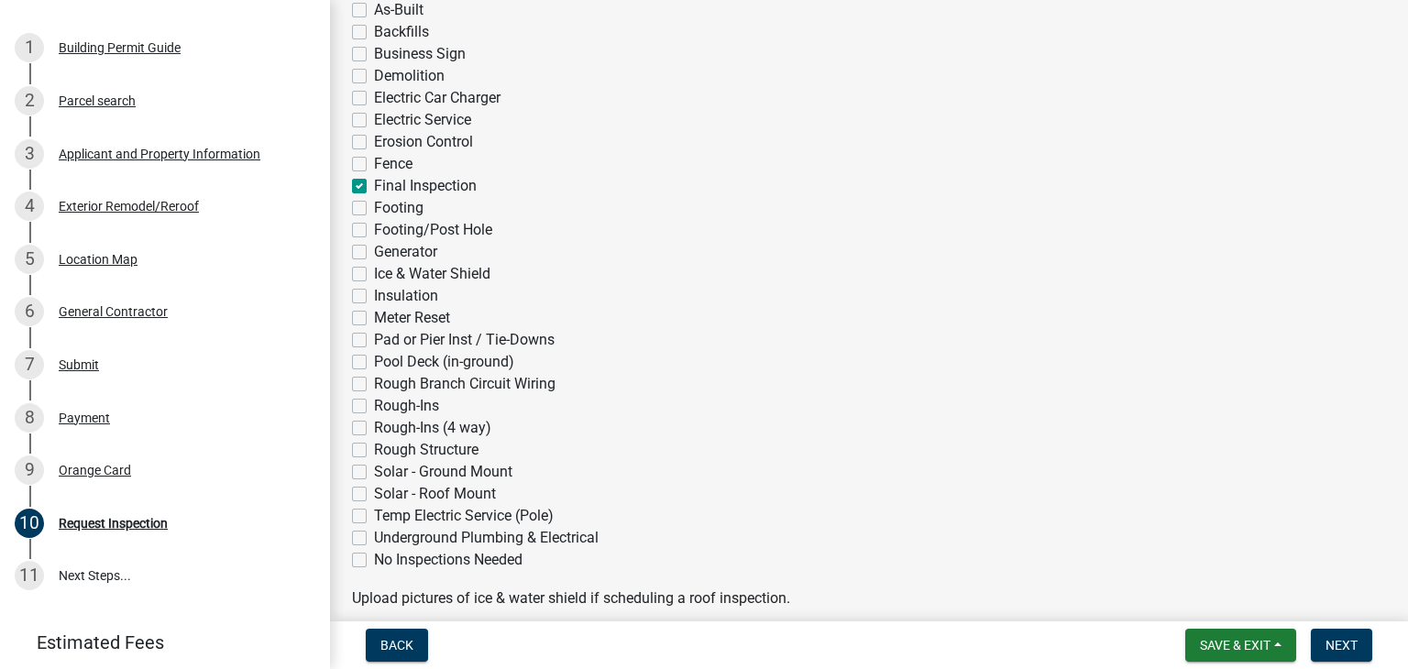
checkbox input "false"
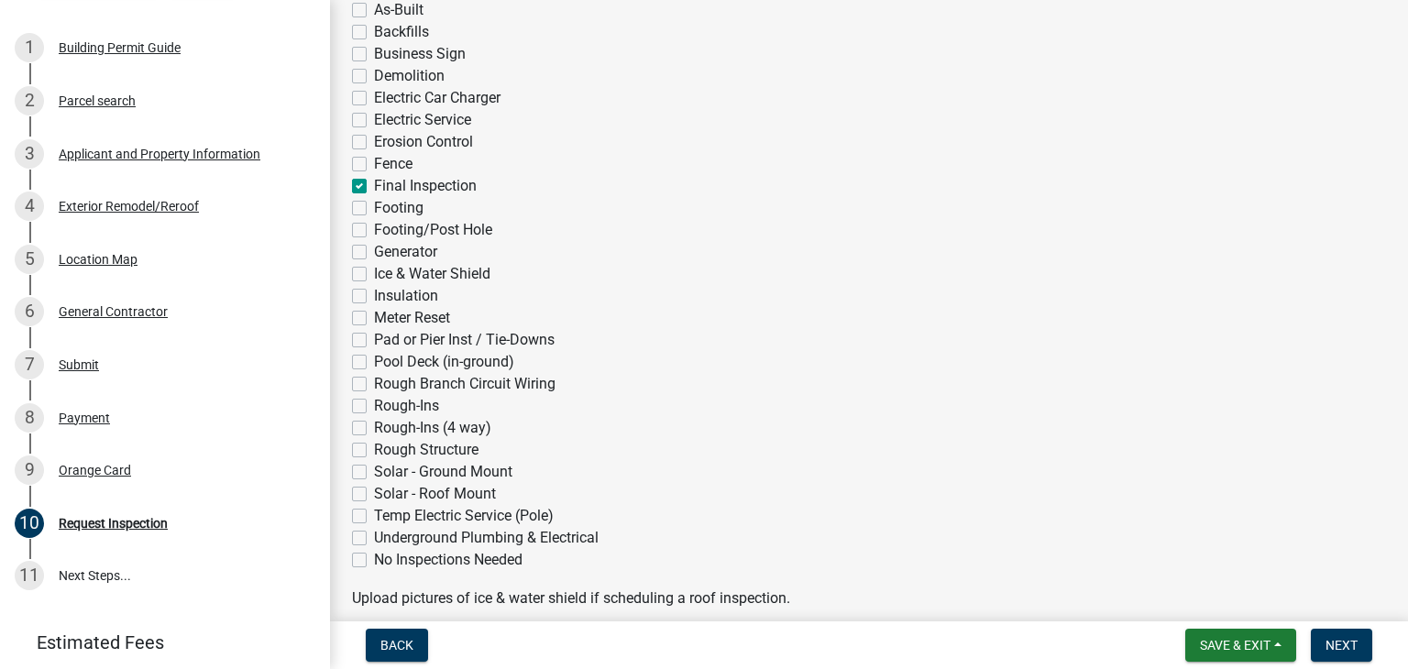
checkbox input "false"
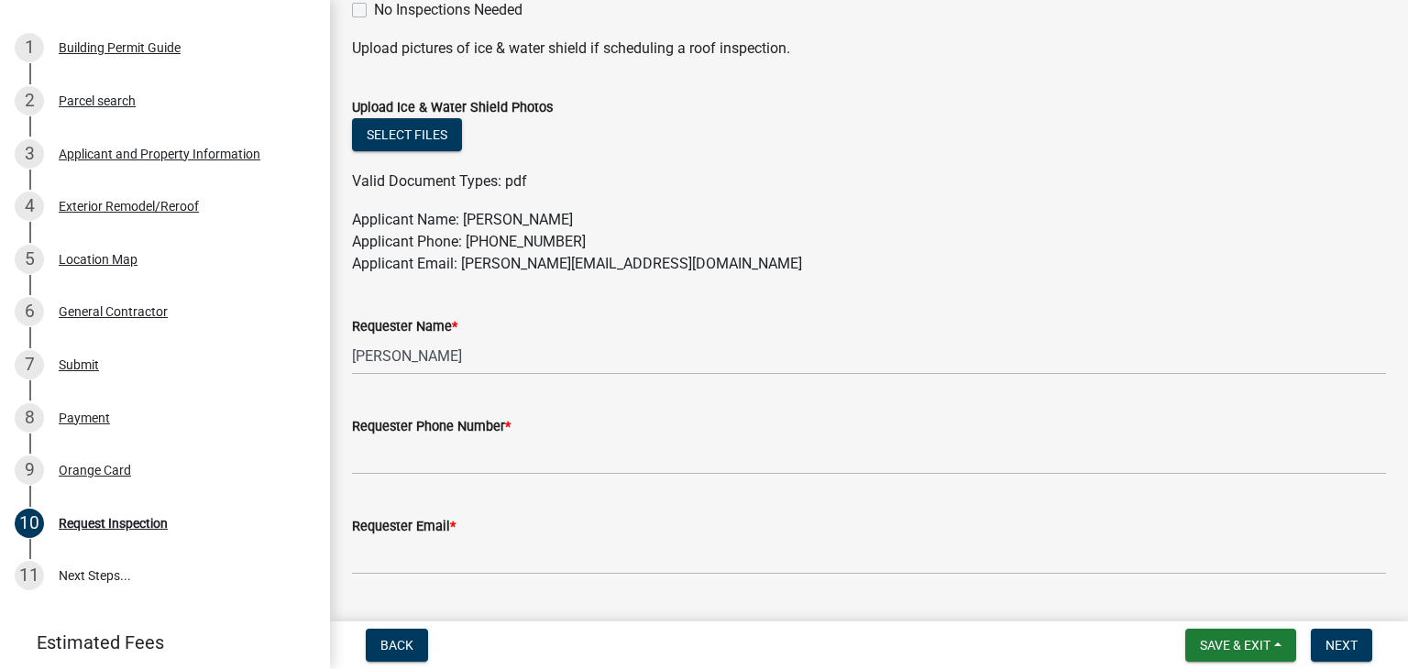
scroll to position [1009, 0]
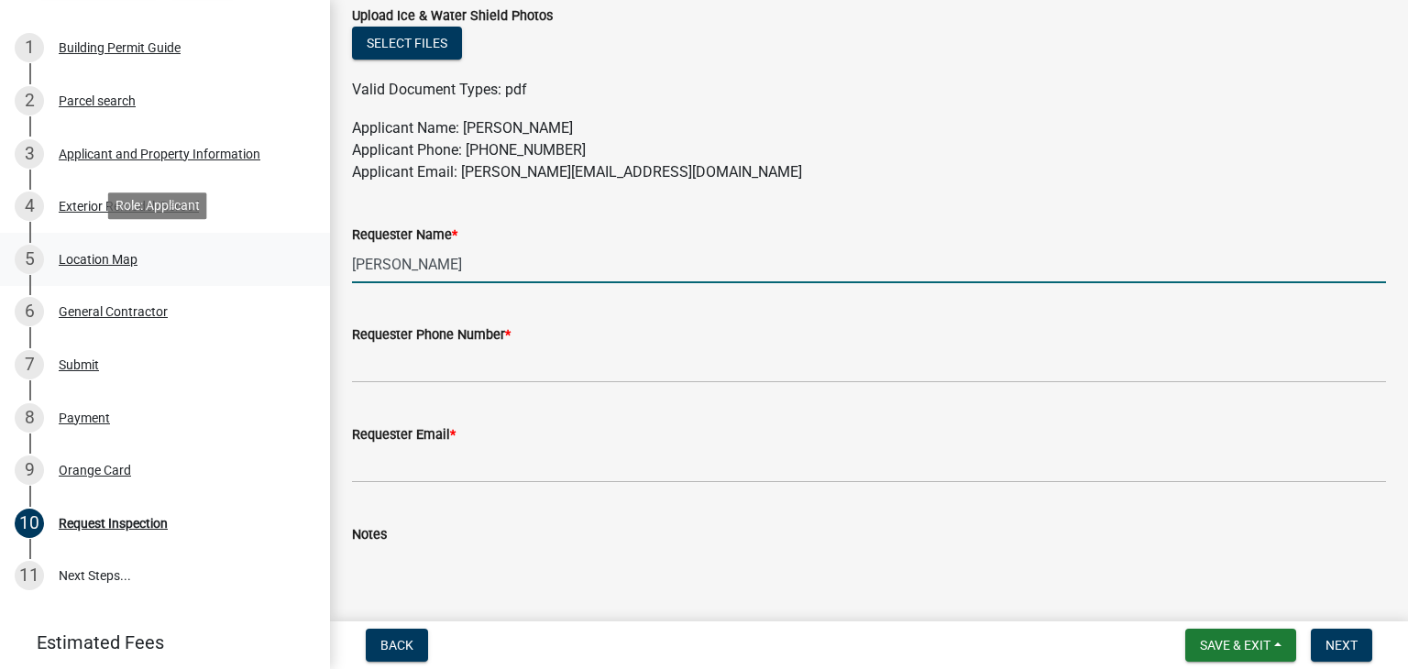
drag, startPoint x: 530, startPoint y: 272, endPoint x: 295, endPoint y: 243, distance: 236.6
click at [295, 243] on div "Building Permit RR-25-1368 View Summary Notes 1 Building Permit Guide 2 Parcel …" at bounding box center [704, 334] width 1408 height 669
type input "[PERSON_NAME]"
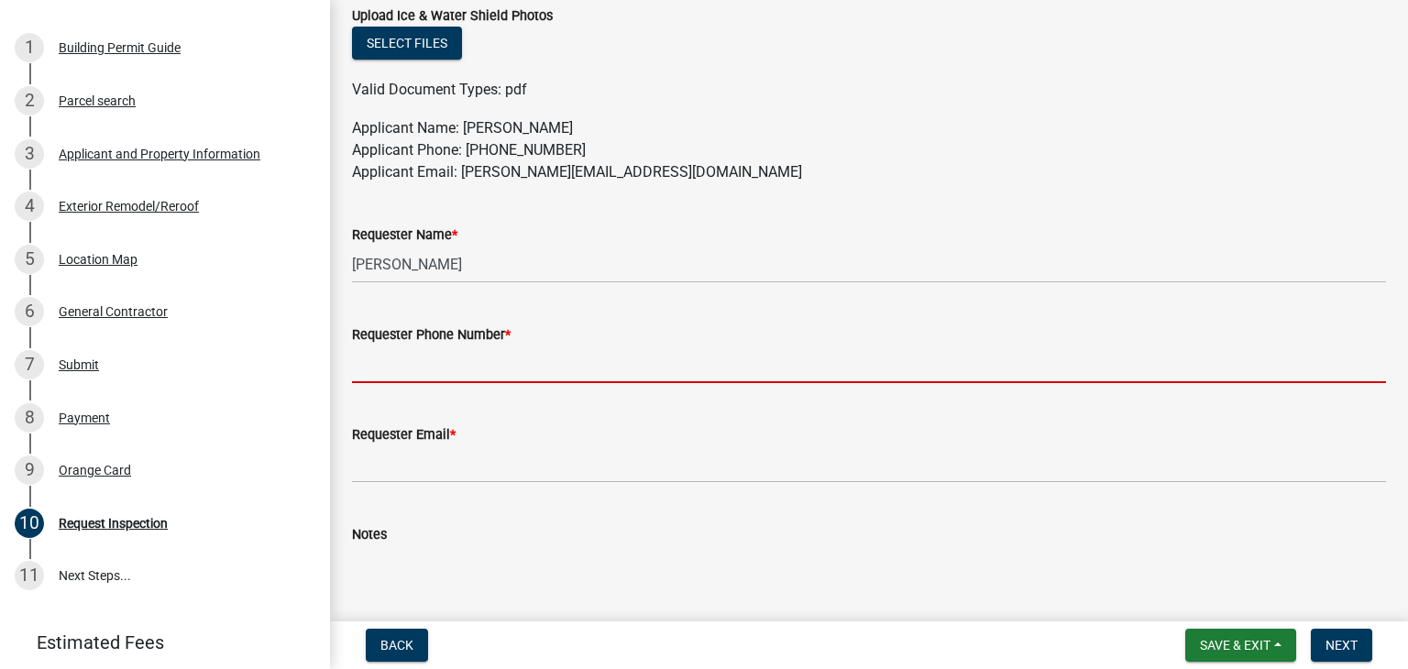
click at [403, 375] on input "Requester Phone Number *" at bounding box center [869, 365] width 1034 height 38
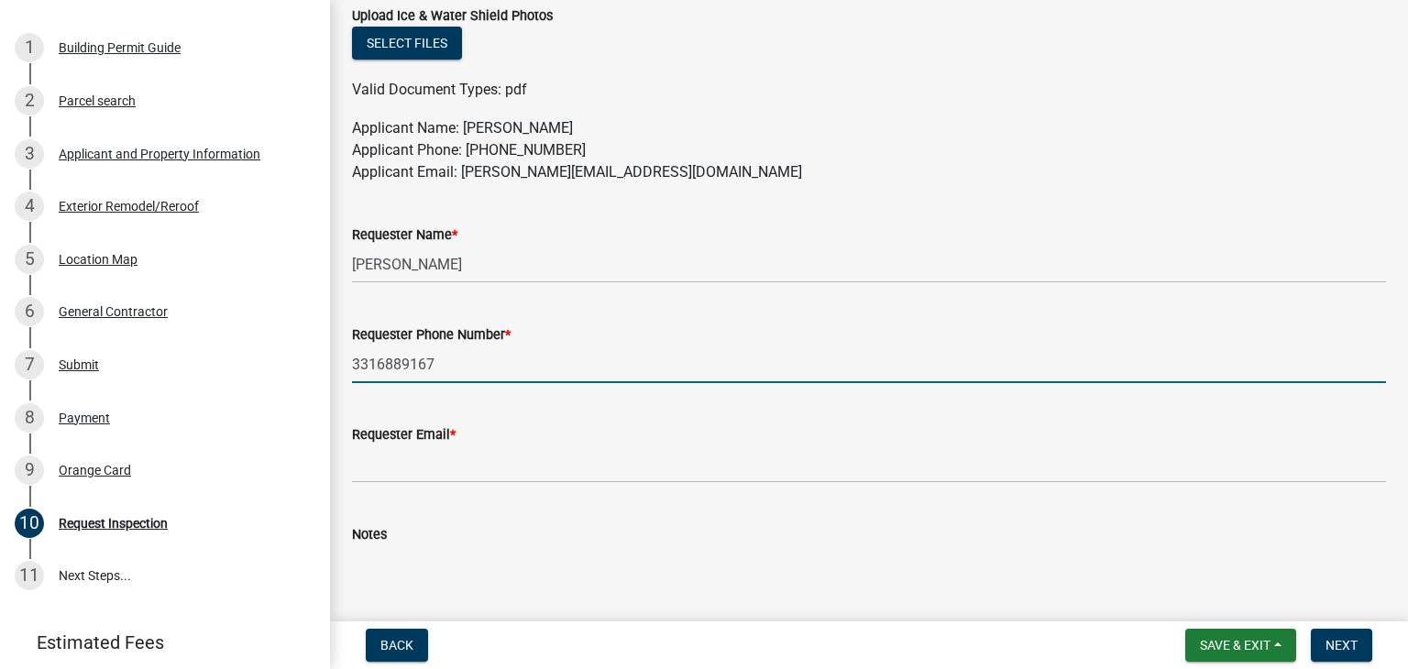
type input "3316889167"
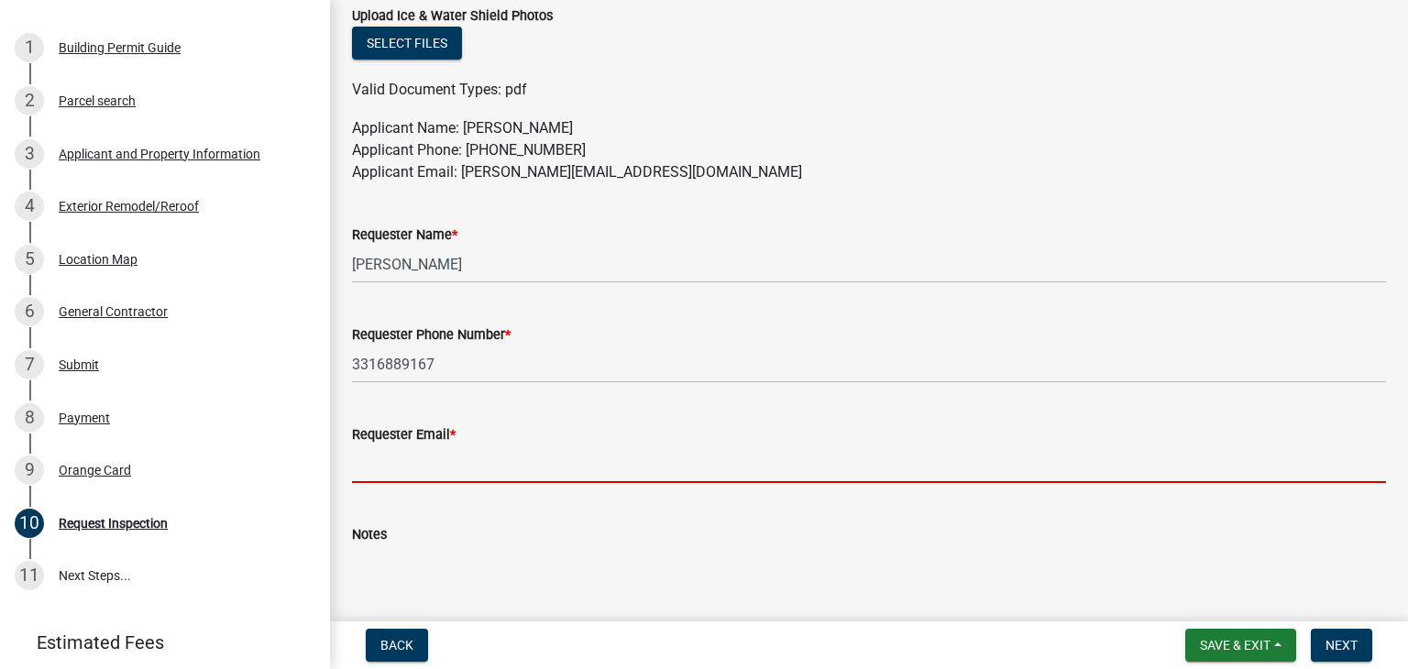
click at [430, 470] on input "Requester Email *" at bounding box center [869, 465] width 1034 height 38
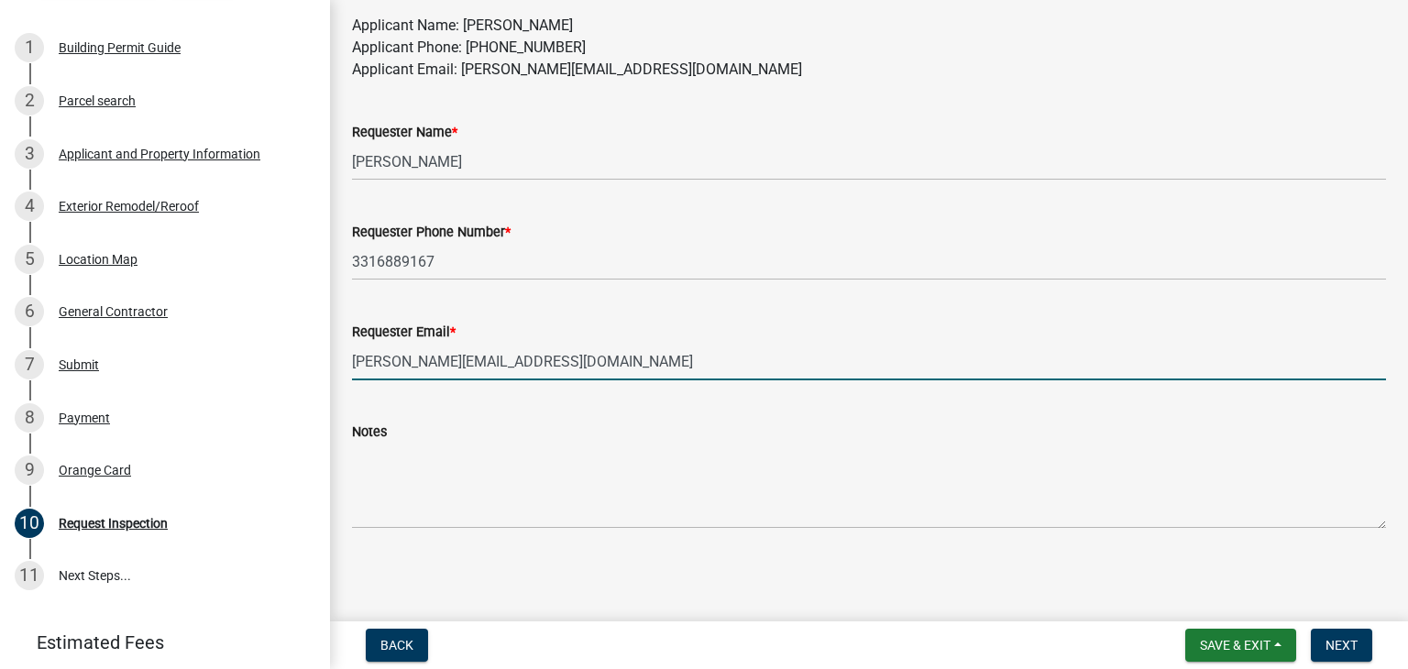
scroll to position [1112, 0]
type input "[PERSON_NAME][EMAIL_ADDRESS][DOMAIN_NAME]"
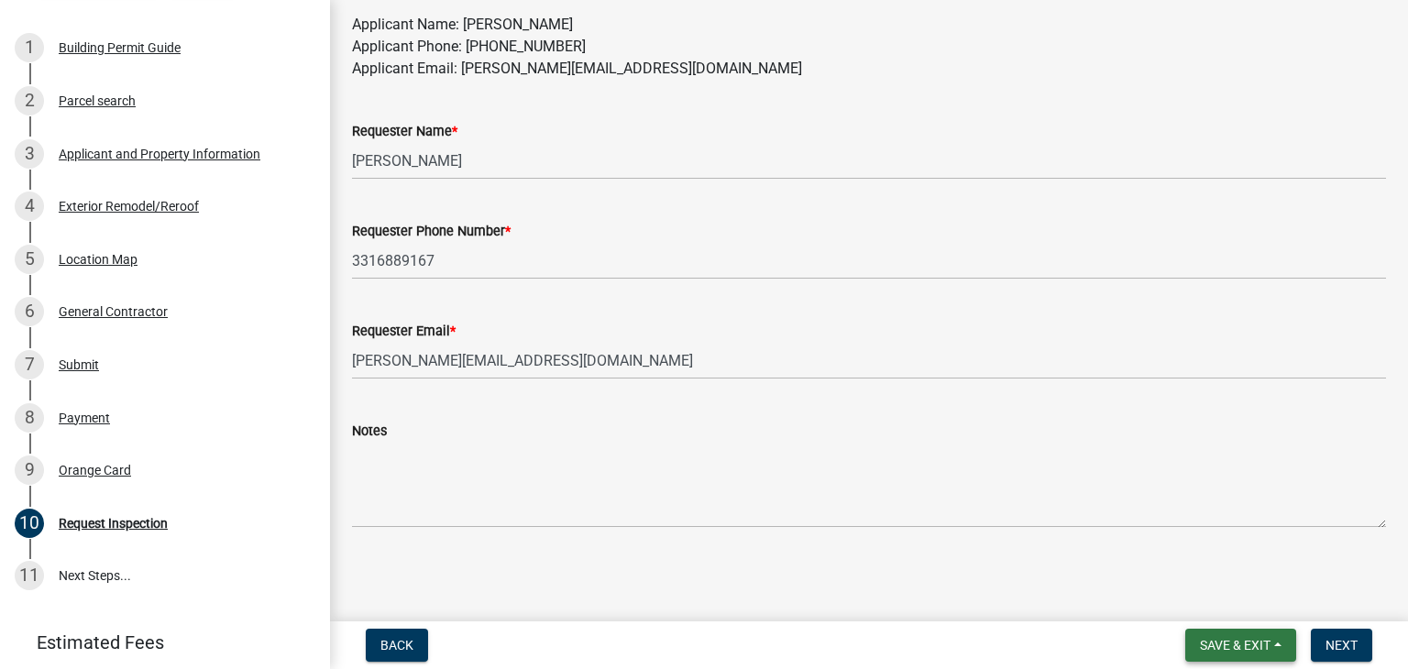
click at [1225, 644] on span "Save & Exit" at bounding box center [1235, 645] width 71 height 15
click at [1211, 602] on button "Save & Exit" at bounding box center [1223, 598] width 147 height 44
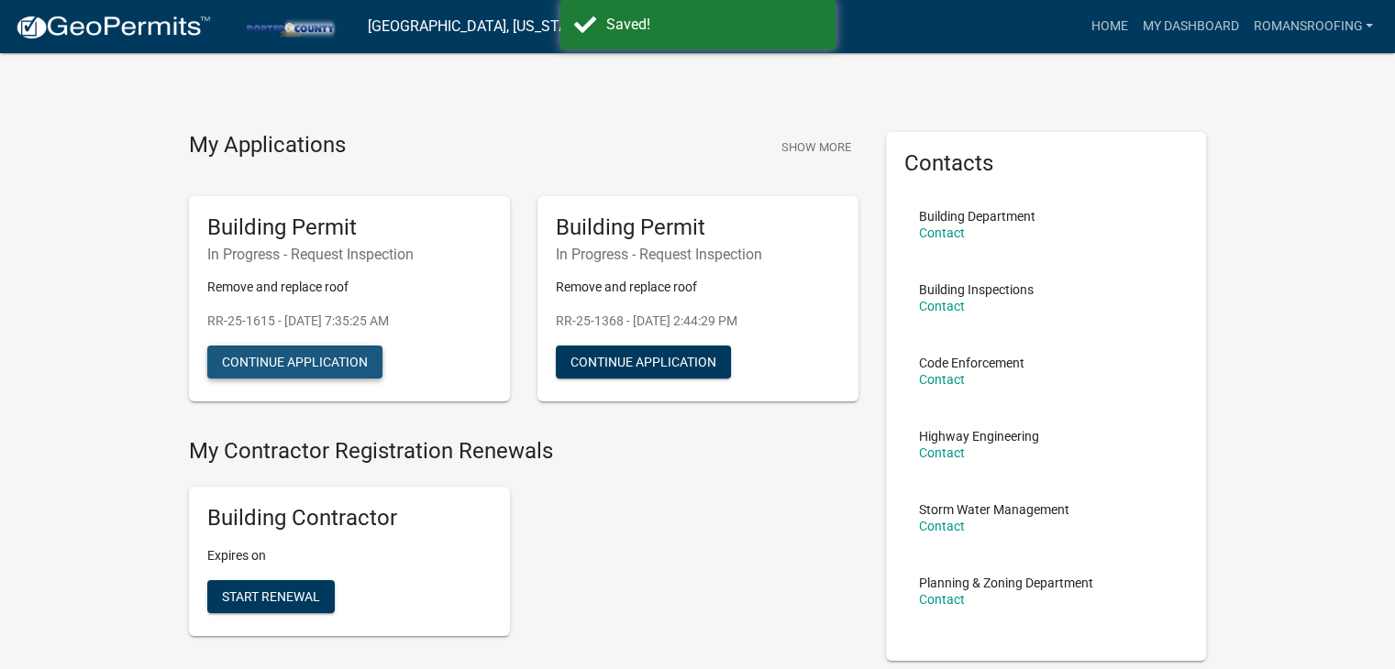
click at [296, 354] on button "Continue Application" at bounding box center [294, 362] width 175 height 33
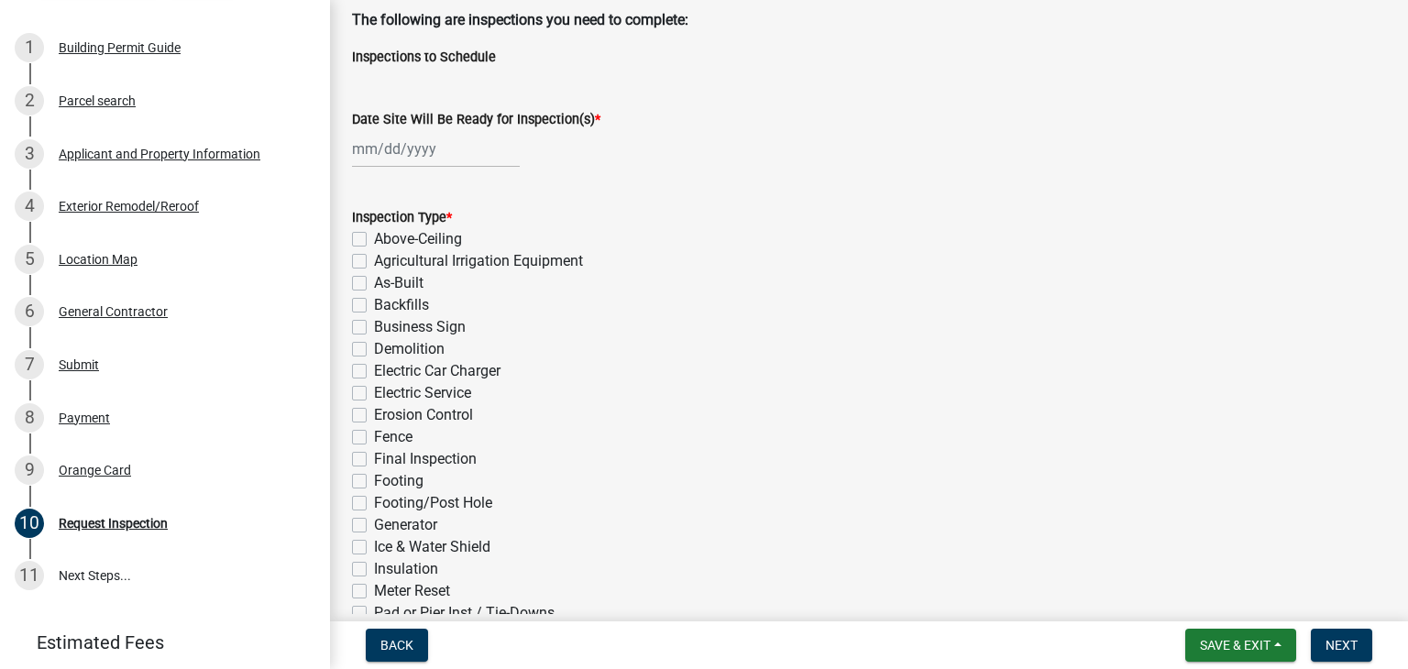
scroll to position [183, 0]
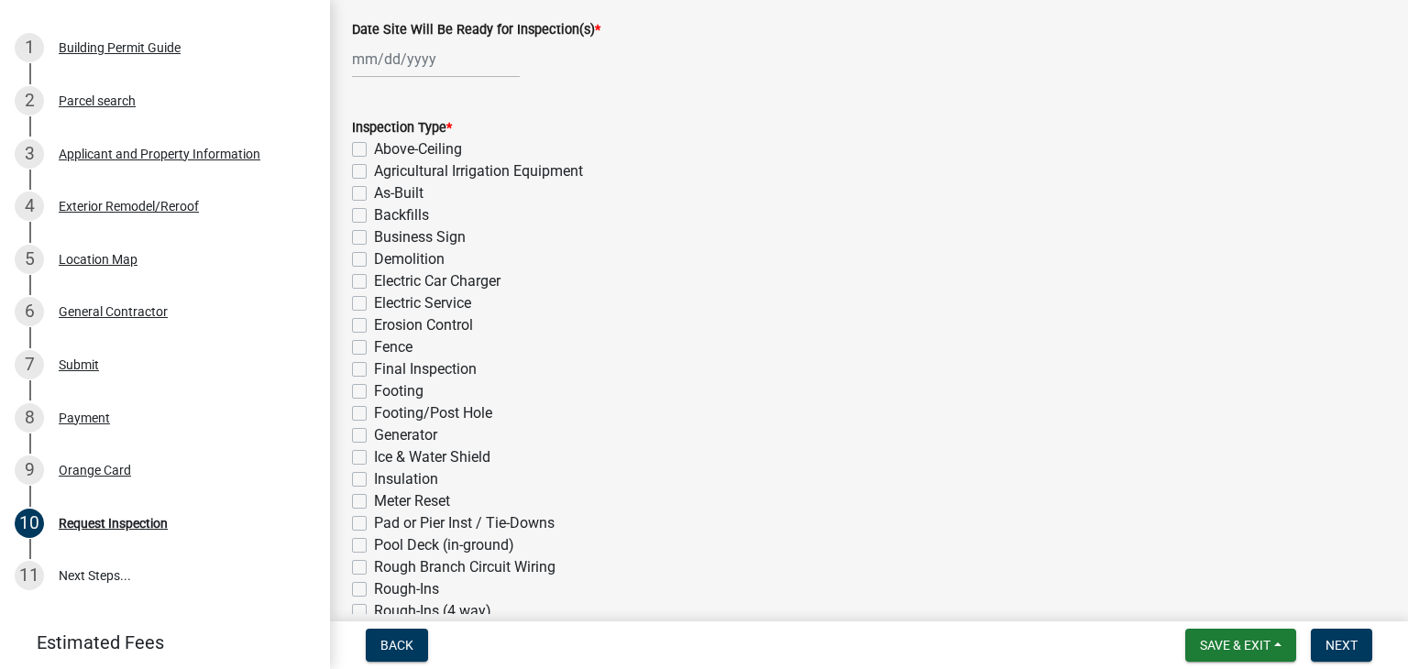
drag, startPoint x: 358, startPoint y: 370, endPoint x: 376, endPoint y: 375, distance: 19.1
click at [374, 370] on label "Final Inspection" at bounding box center [425, 370] width 103 height 22
click at [374, 370] on input "Final Inspection" at bounding box center [380, 365] width 12 height 12
checkbox input "true"
checkbox input "false"
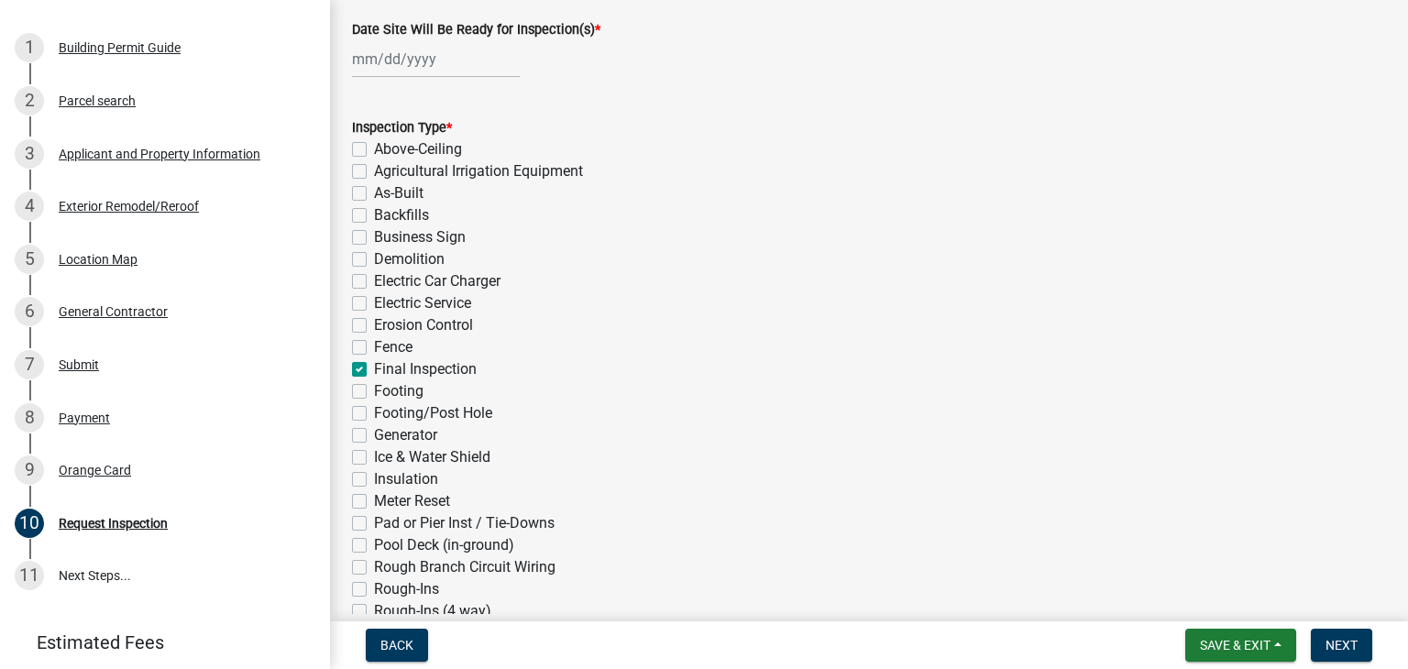
checkbox input "false"
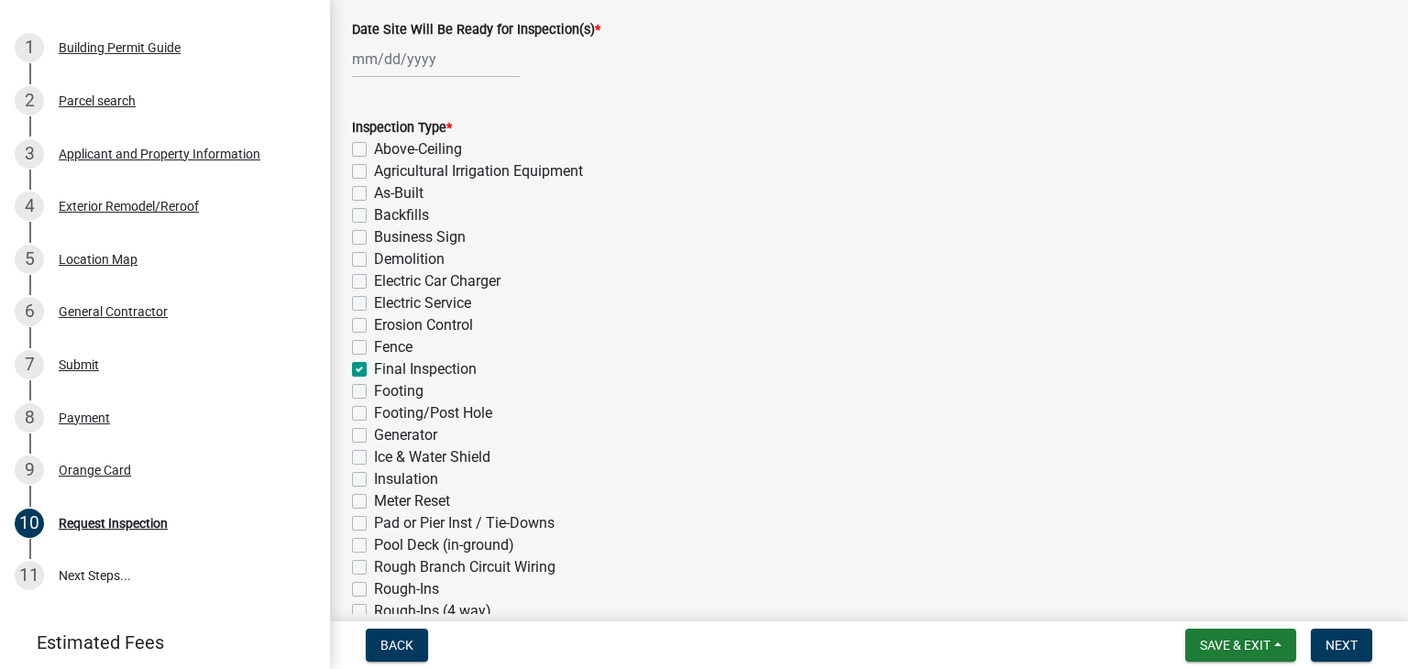
checkbox input "false"
checkbox input "true"
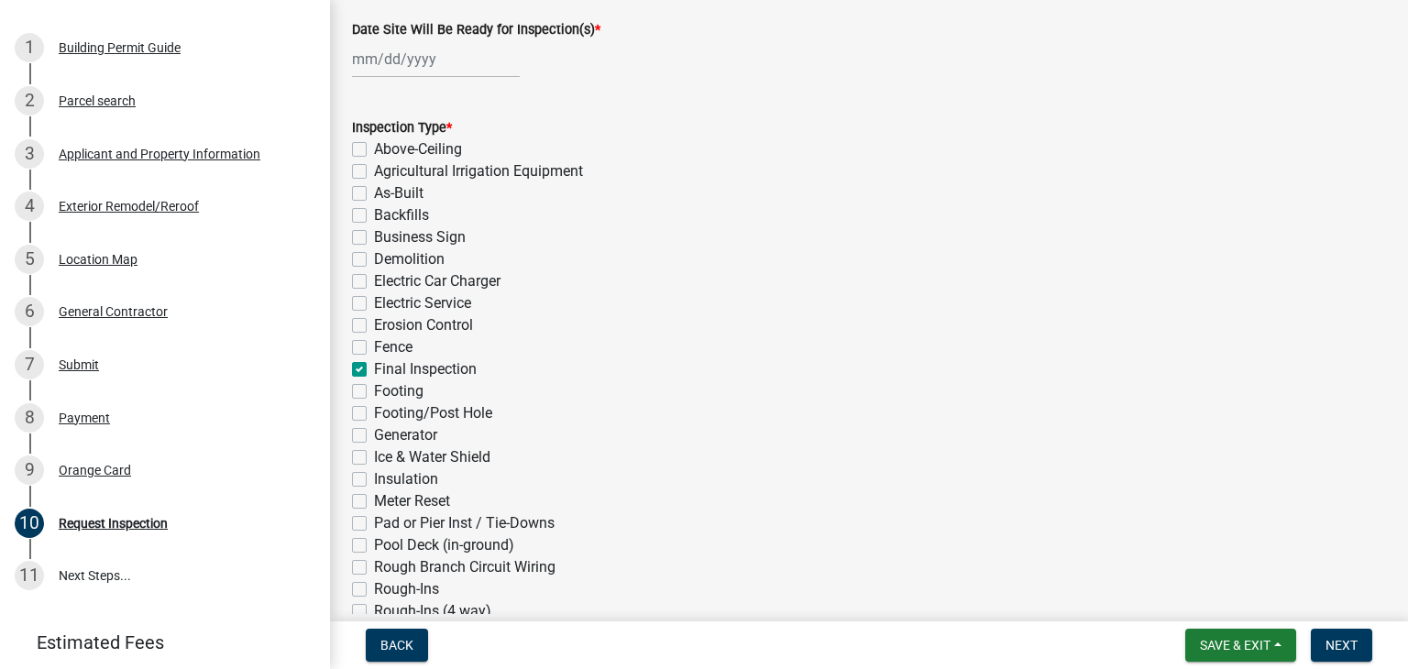
checkbox input "false"
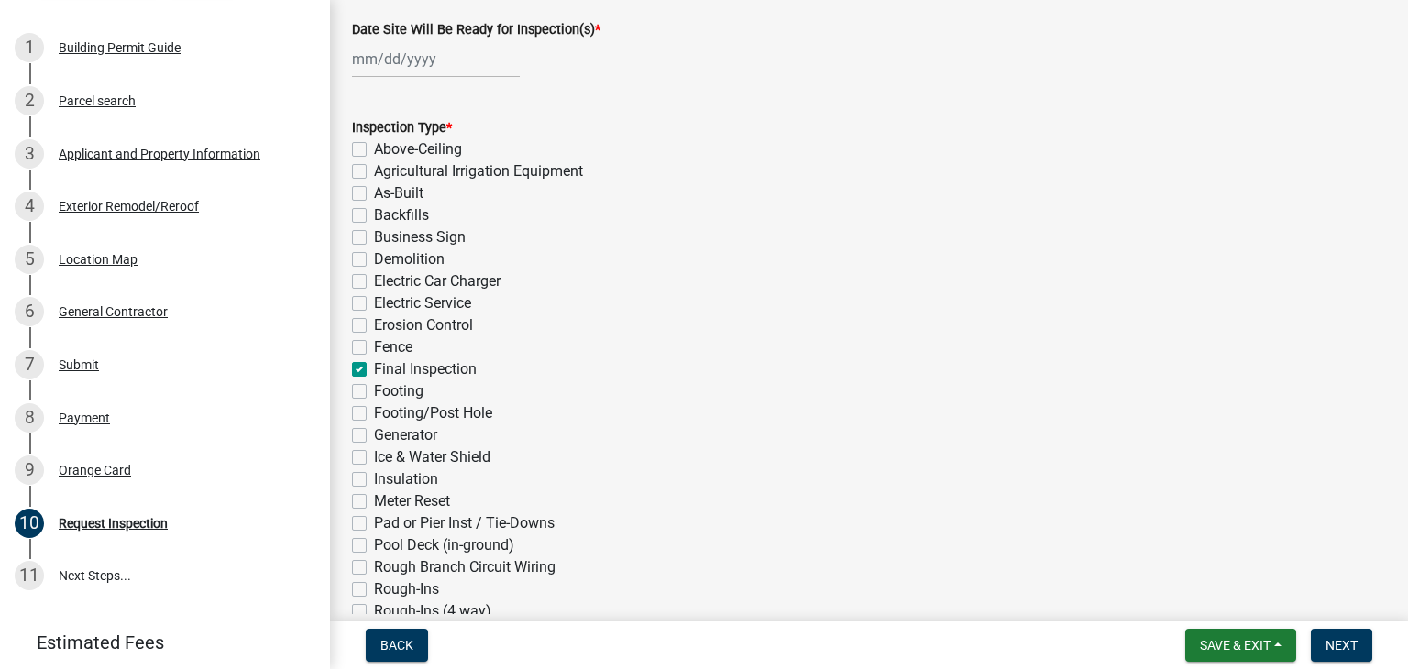
checkbox input "false"
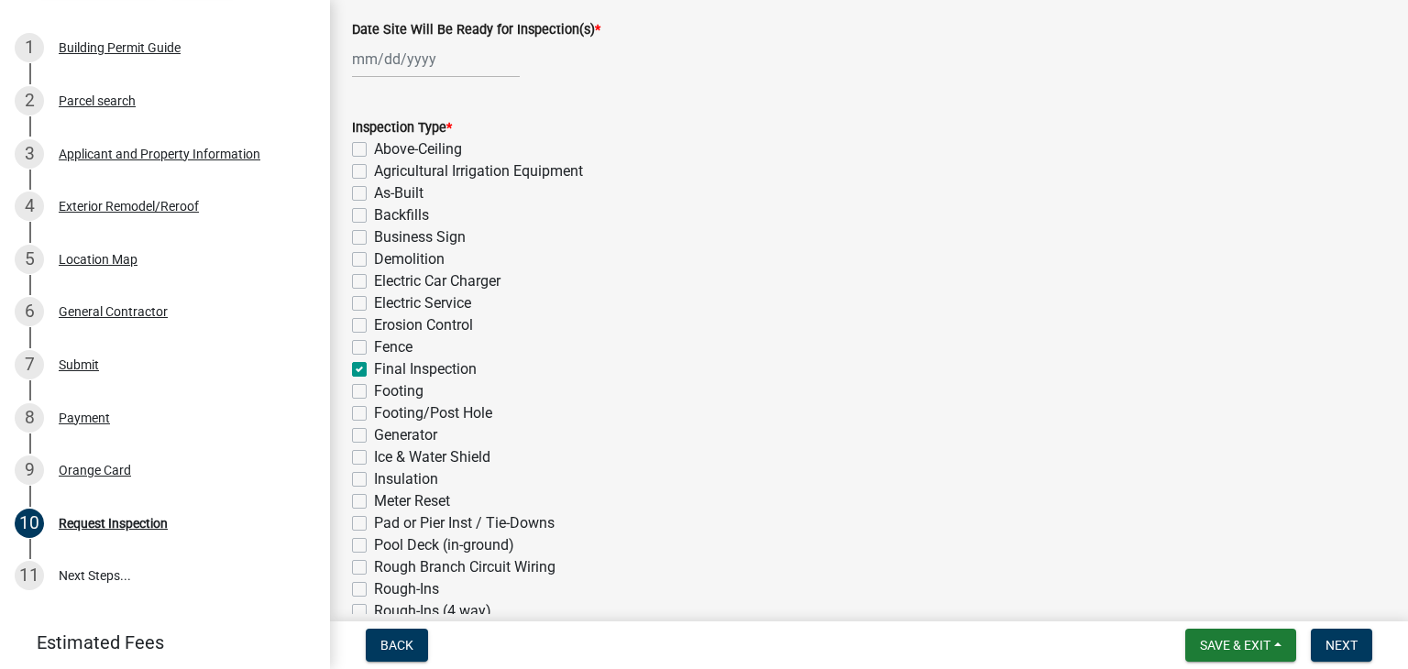
checkbox input "false"
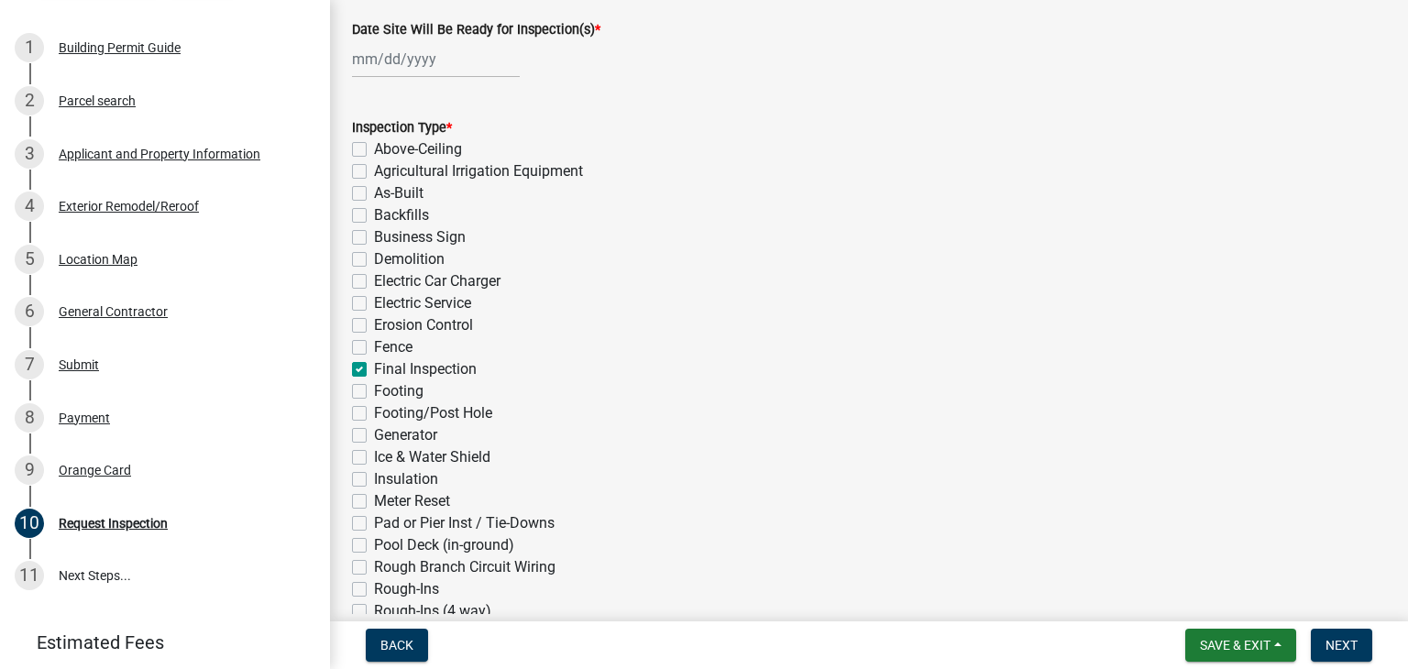
checkbox input "false"
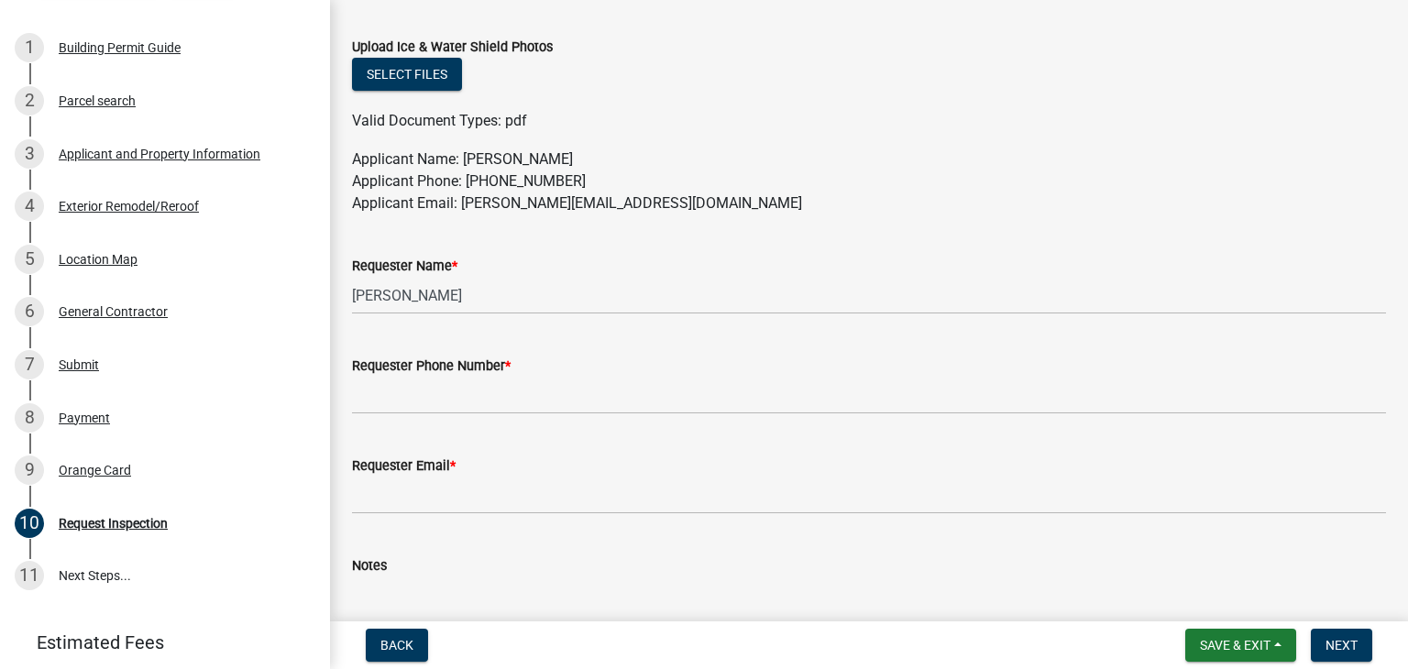
scroll to position [1009, 0]
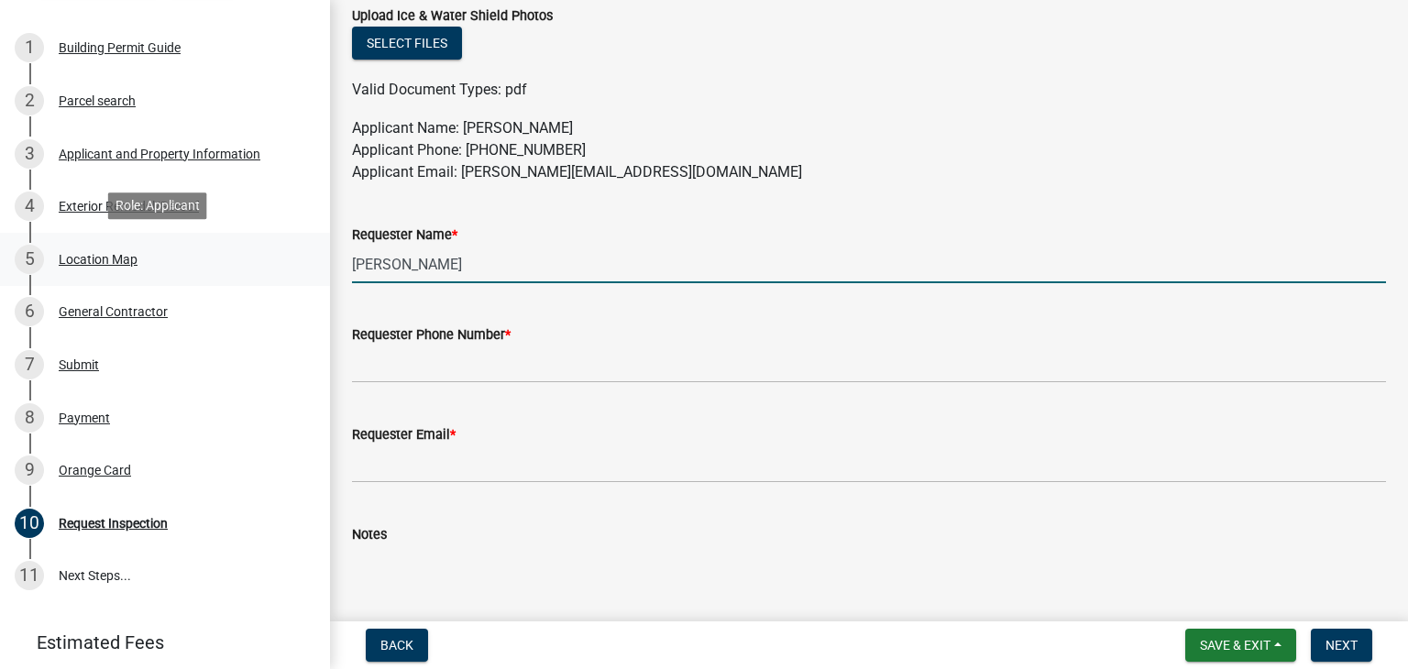
drag, startPoint x: 445, startPoint y: 264, endPoint x: 284, endPoint y: 251, distance: 161.0
click at [284, 251] on div "Building Permit RR-25-1615 View Summary Notes 1 Building Permit Guide 2 Parcel …" at bounding box center [704, 334] width 1408 height 669
type input "[PERSON_NAME]"
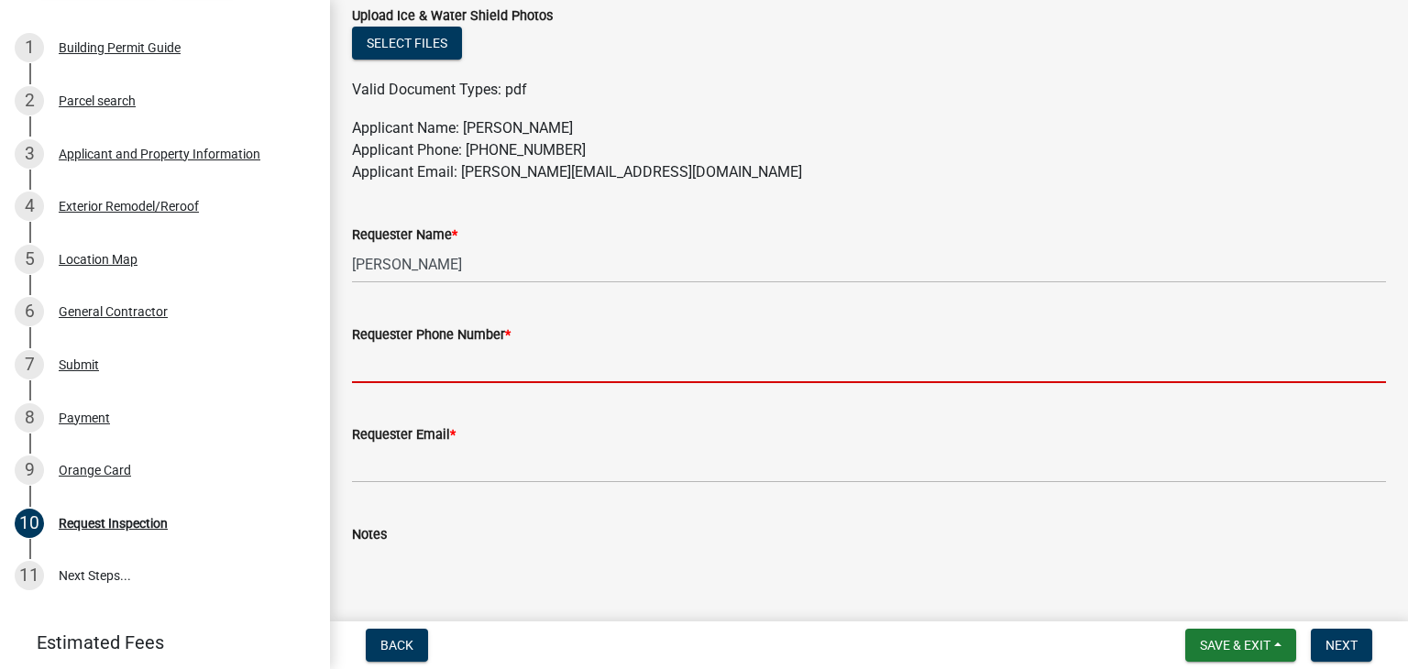
click at [391, 368] on input "Requester Phone Number *" at bounding box center [869, 365] width 1034 height 38
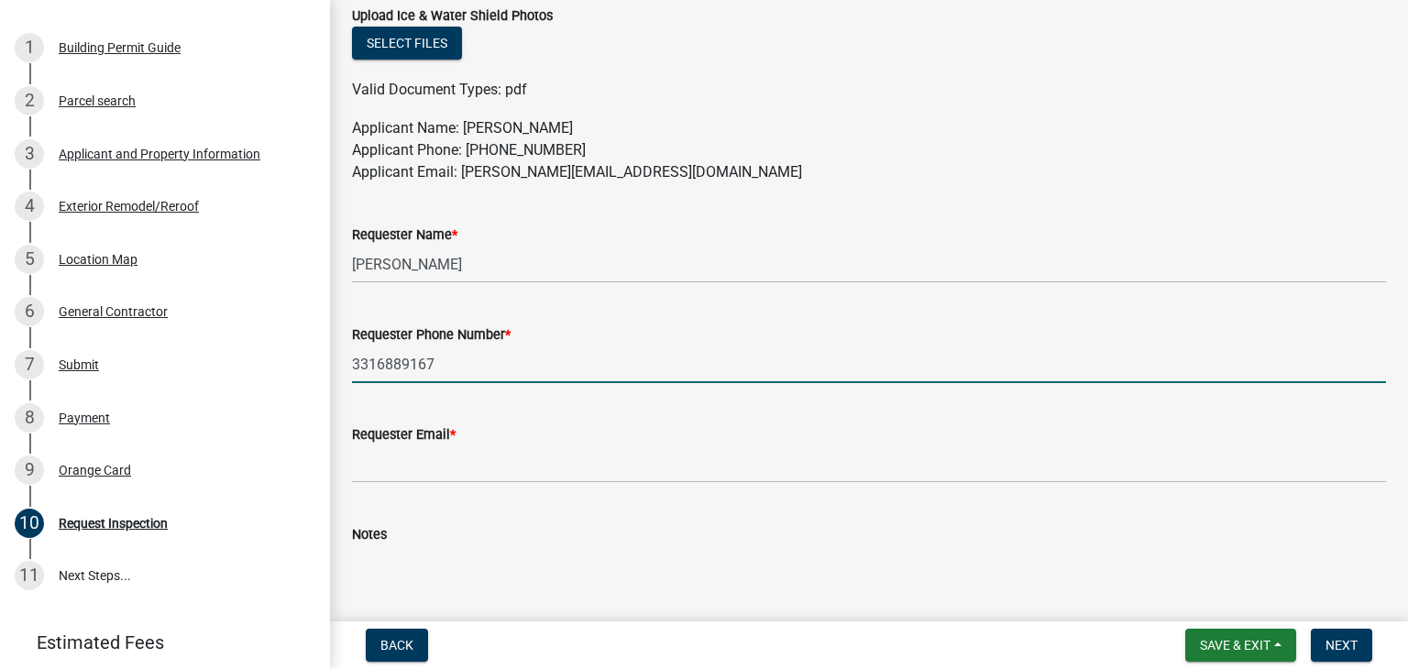
type input "3316889167"
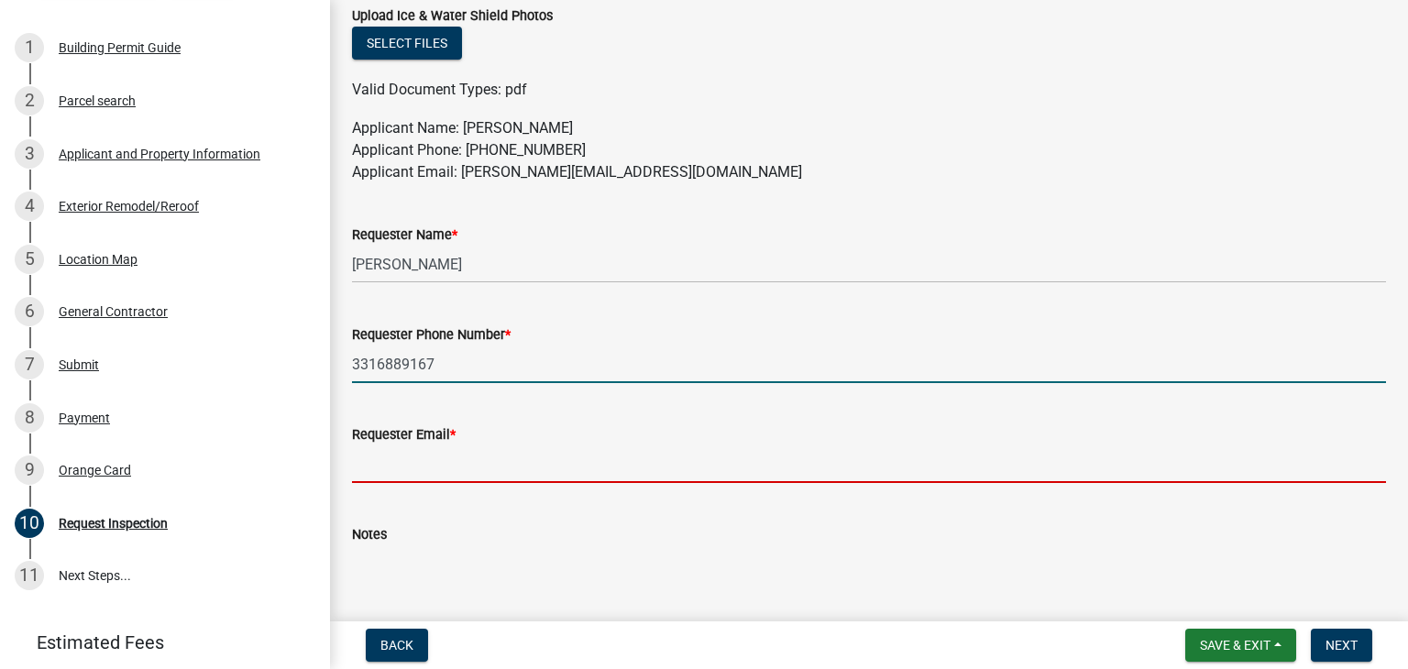
click at [381, 470] on input "Requester Email *" at bounding box center [869, 465] width 1034 height 38
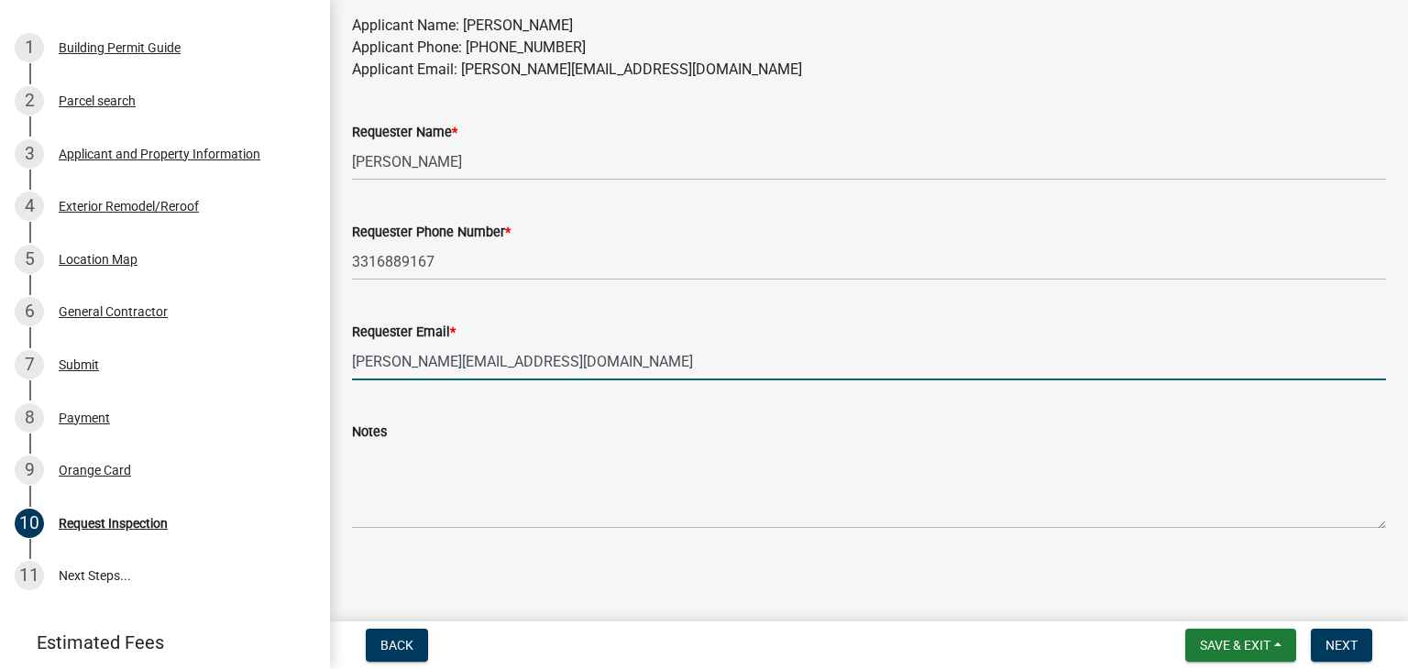
scroll to position [1112, 0]
type input "[PERSON_NAME][EMAIL_ADDRESS][DOMAIN_NAME]"
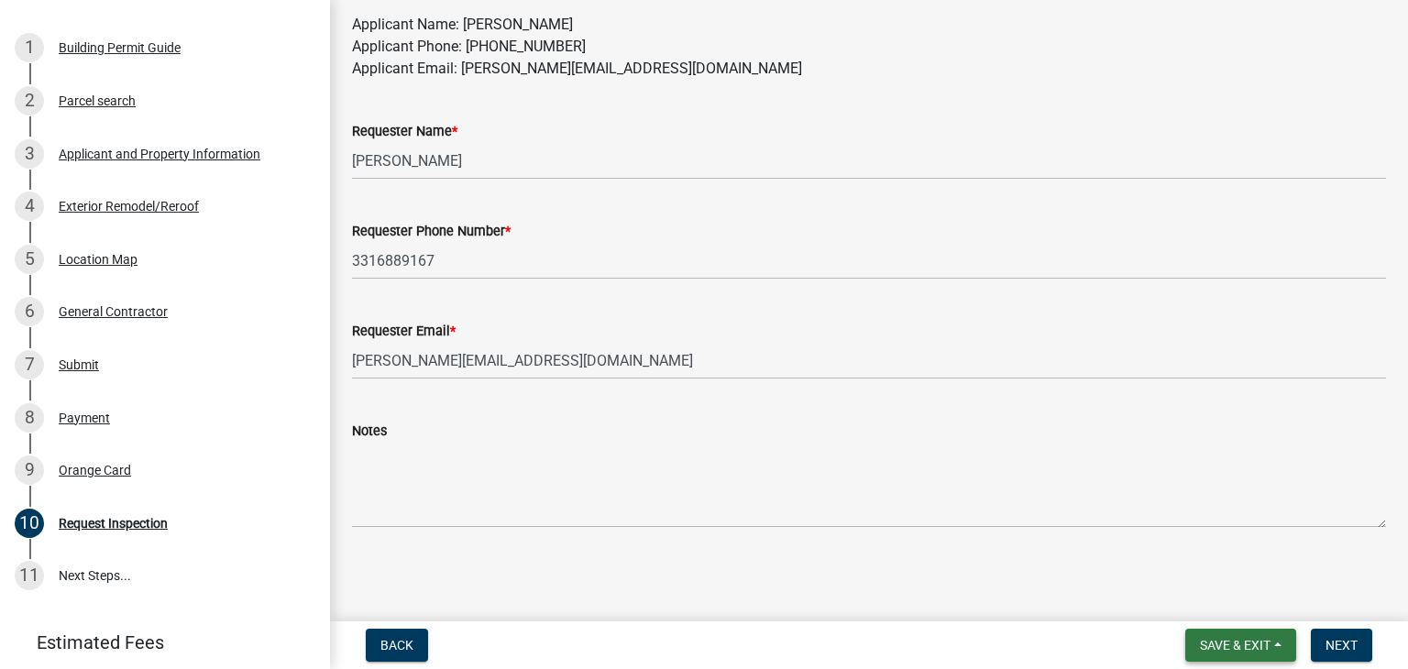
click at [1231, 643] on span "Save & Exit" at bounding box center [1235, 645] width 71 height 15
click at [1209, 599] on button "Save & Exit" at bounding box center [1223, 598] width 147 height 44
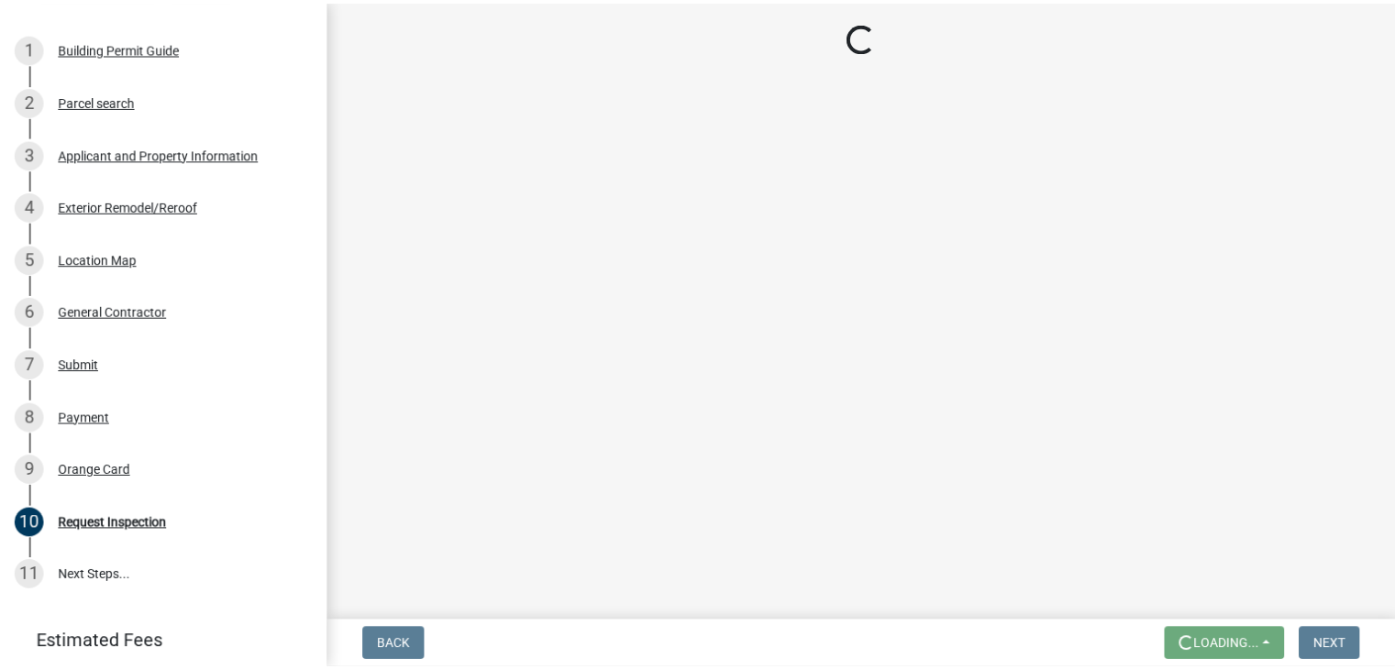
scroll to position [0, 0]
